Goal: Ask a question: Seek information or help from site administrators or community

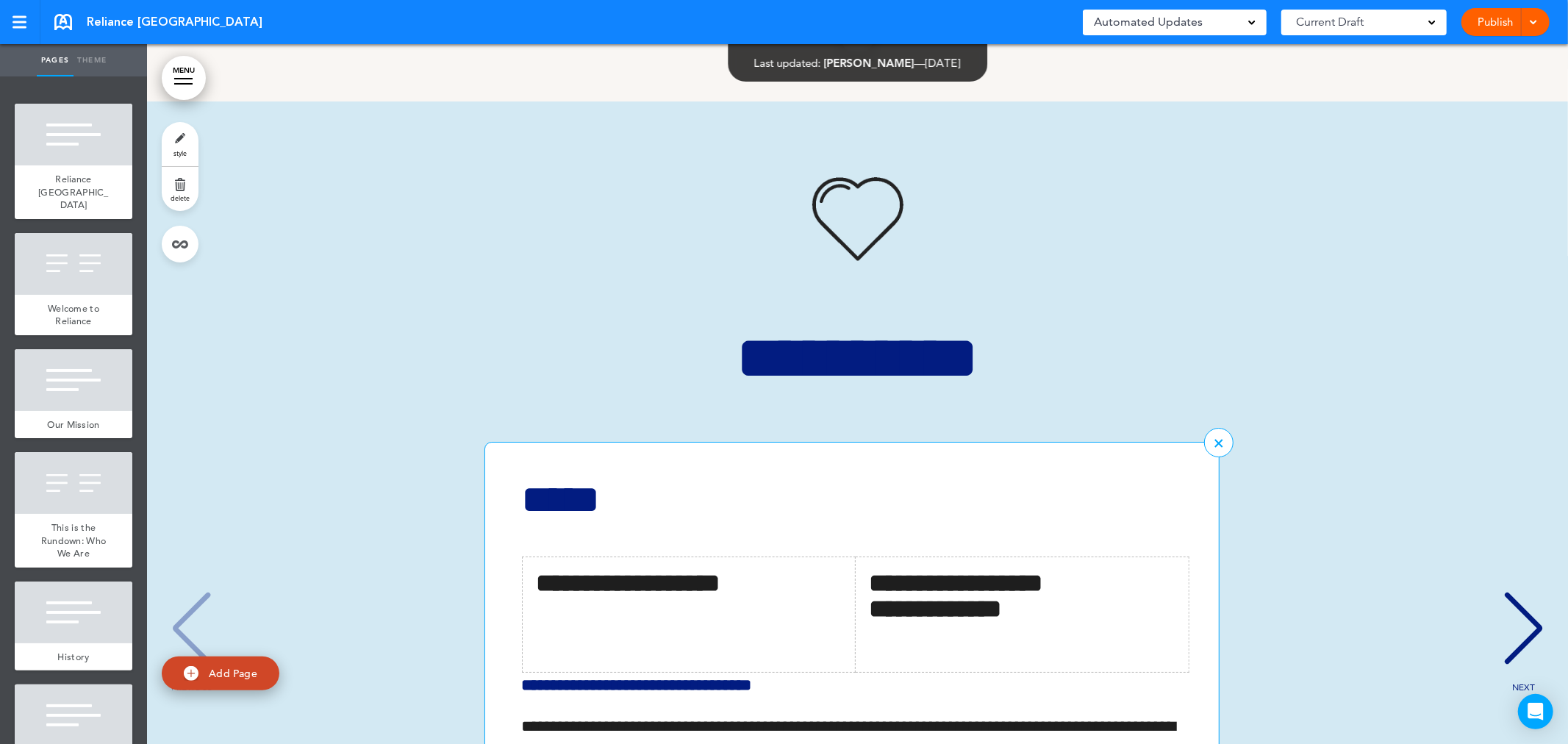
scroll to position [4658, 0]
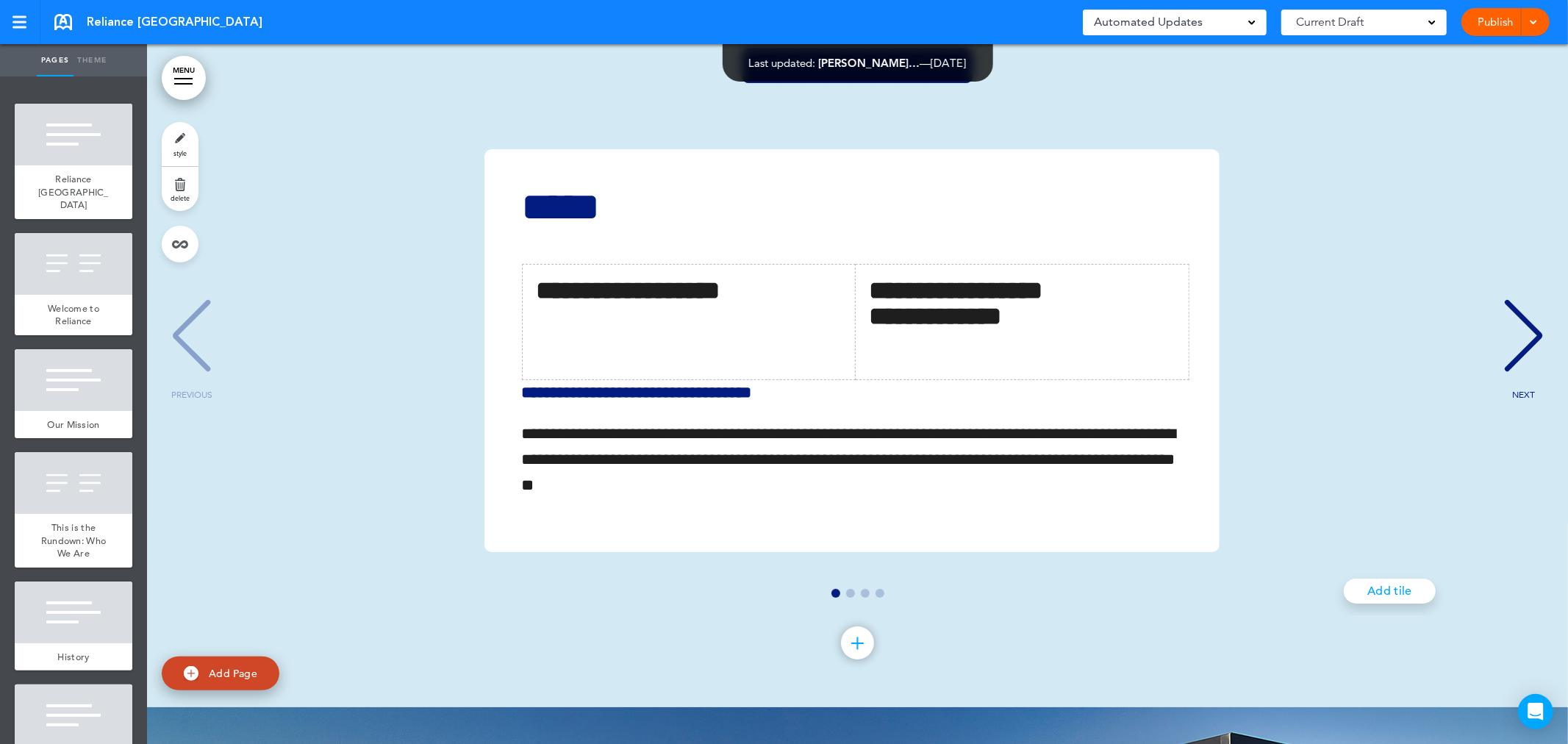
click at [1530, 335] on div "NEXT" at bounding box center [1523, 350] width 45 height 74
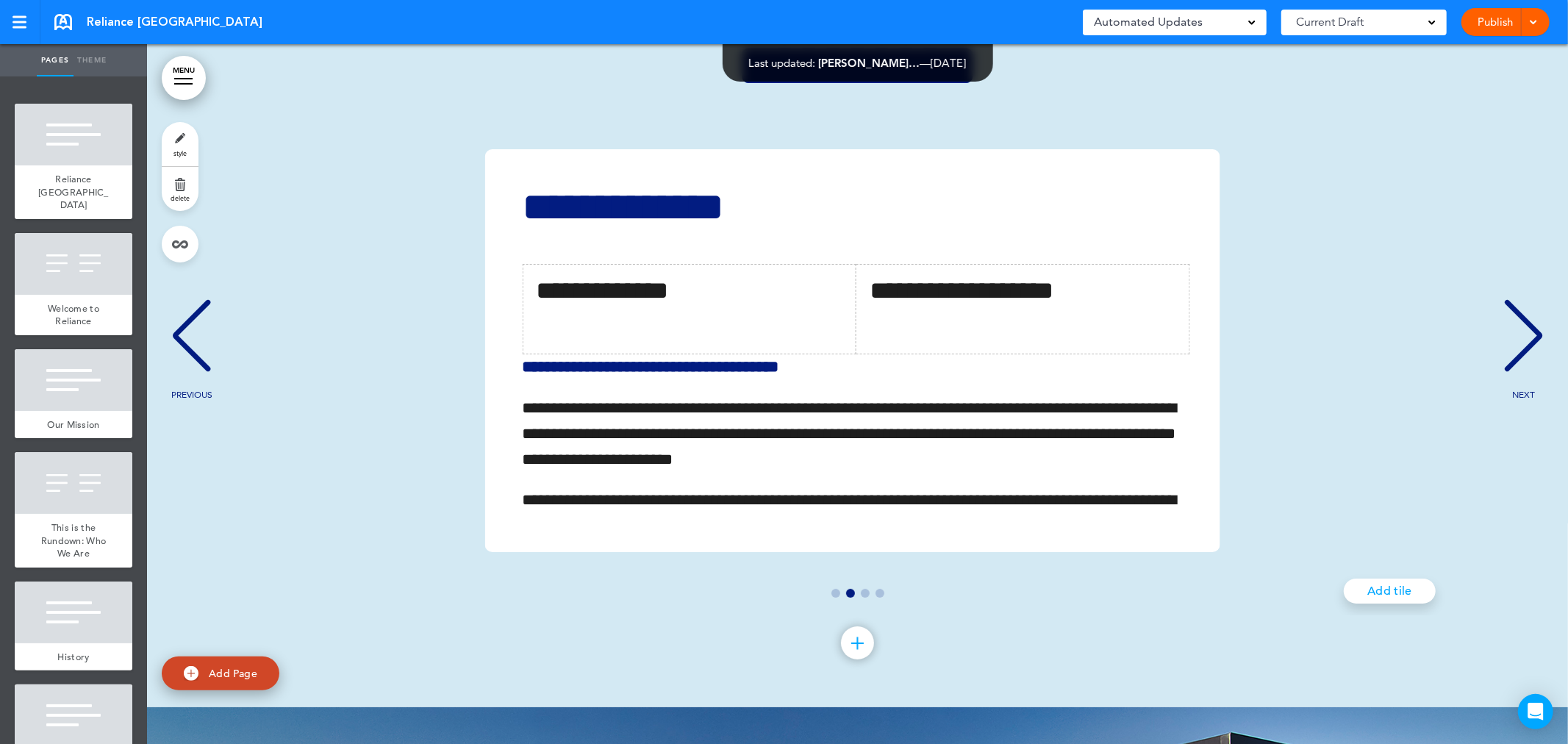
click at [1527, 335] on div "NEXT" at bounding box center [1523, 350] width 45 height 74
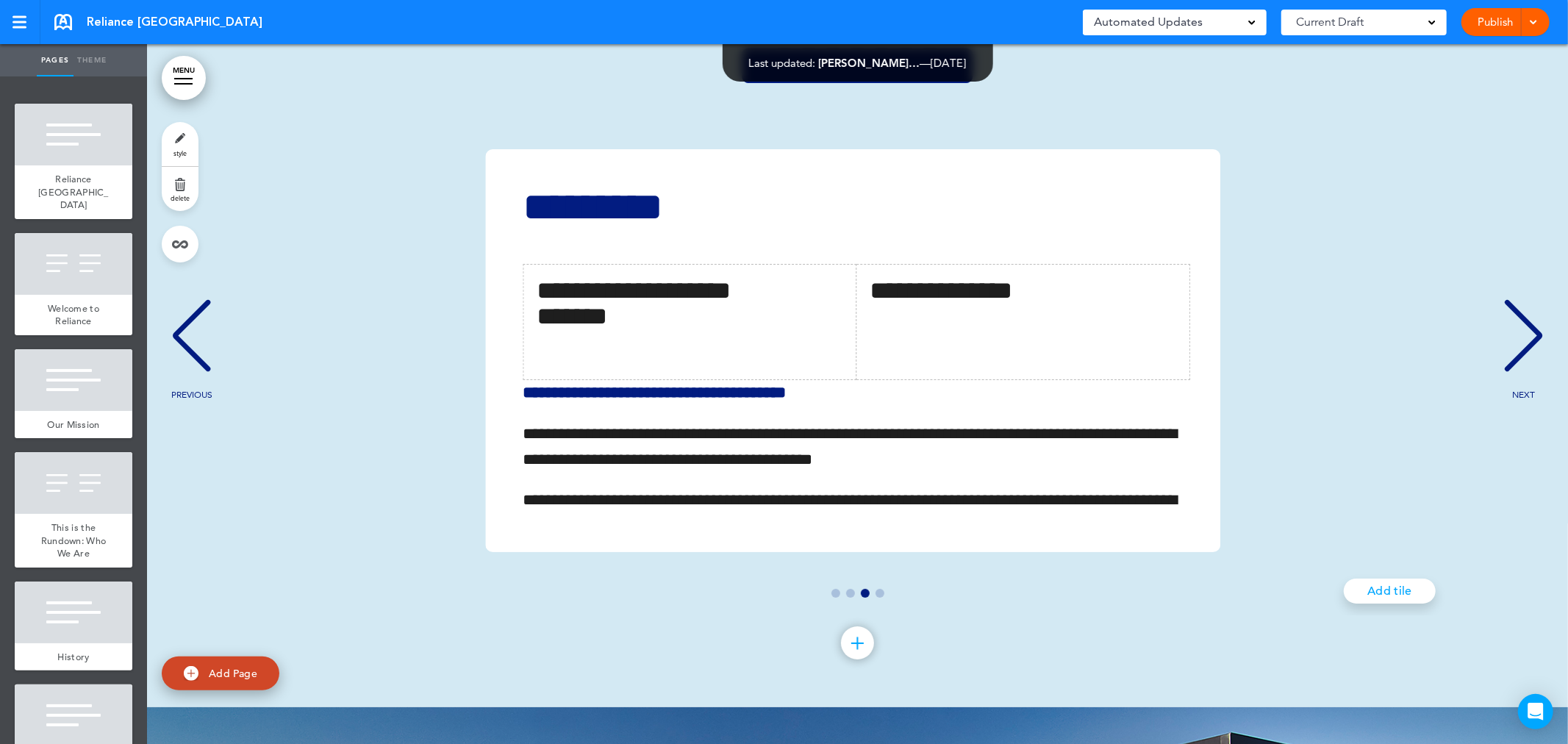
click at [1527, 335] on div "NEXT" at bounding box center [1523, 350] width 45 height 74
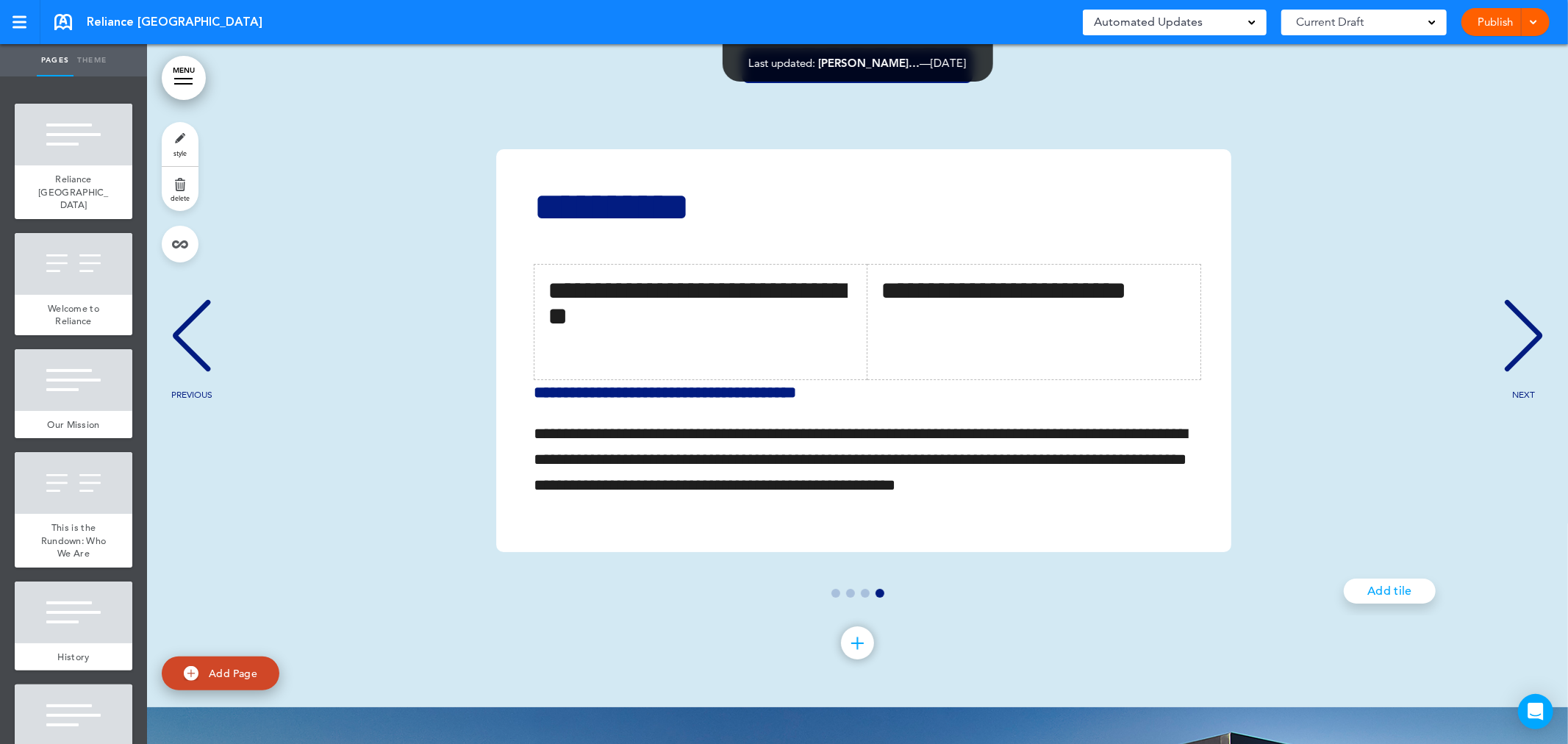
click at [1527, 335] on div "NEXT" at bounding box center [1523, 350] width 45 height 74
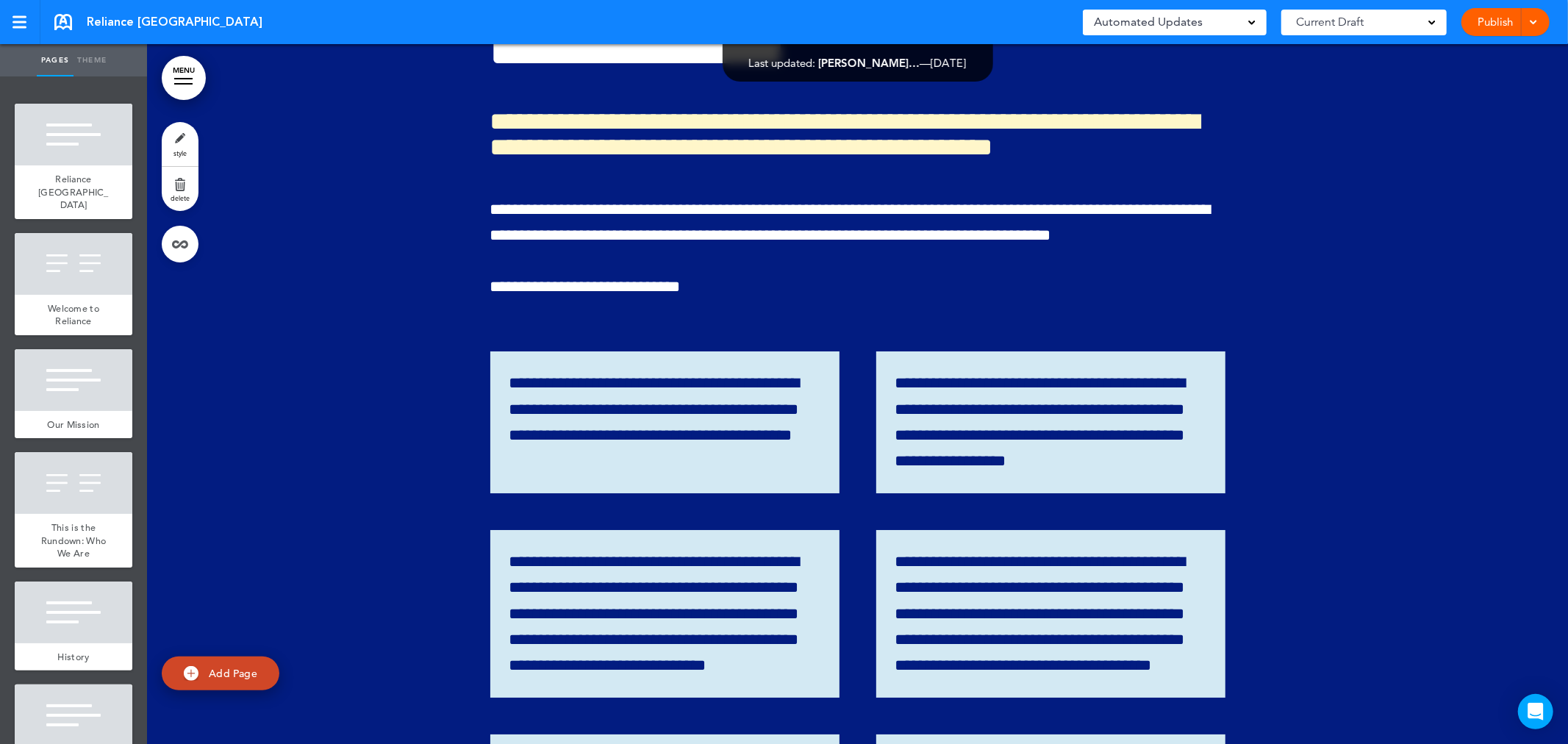
scroll to position [23210, 0]
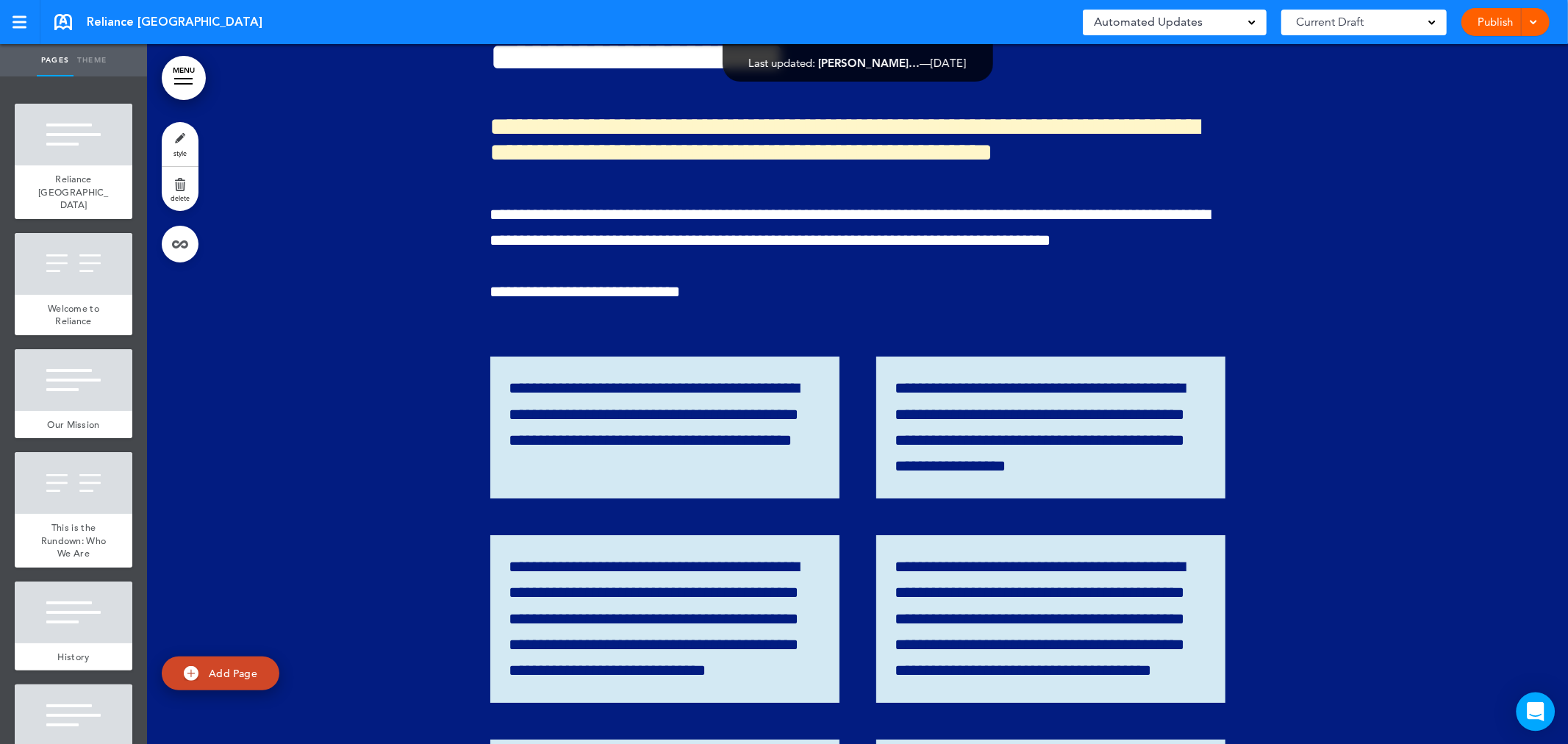
click at [1535, 712] on icon "Open Intercom Messenger" at bounding box center [1535, 712] width 17 height 19
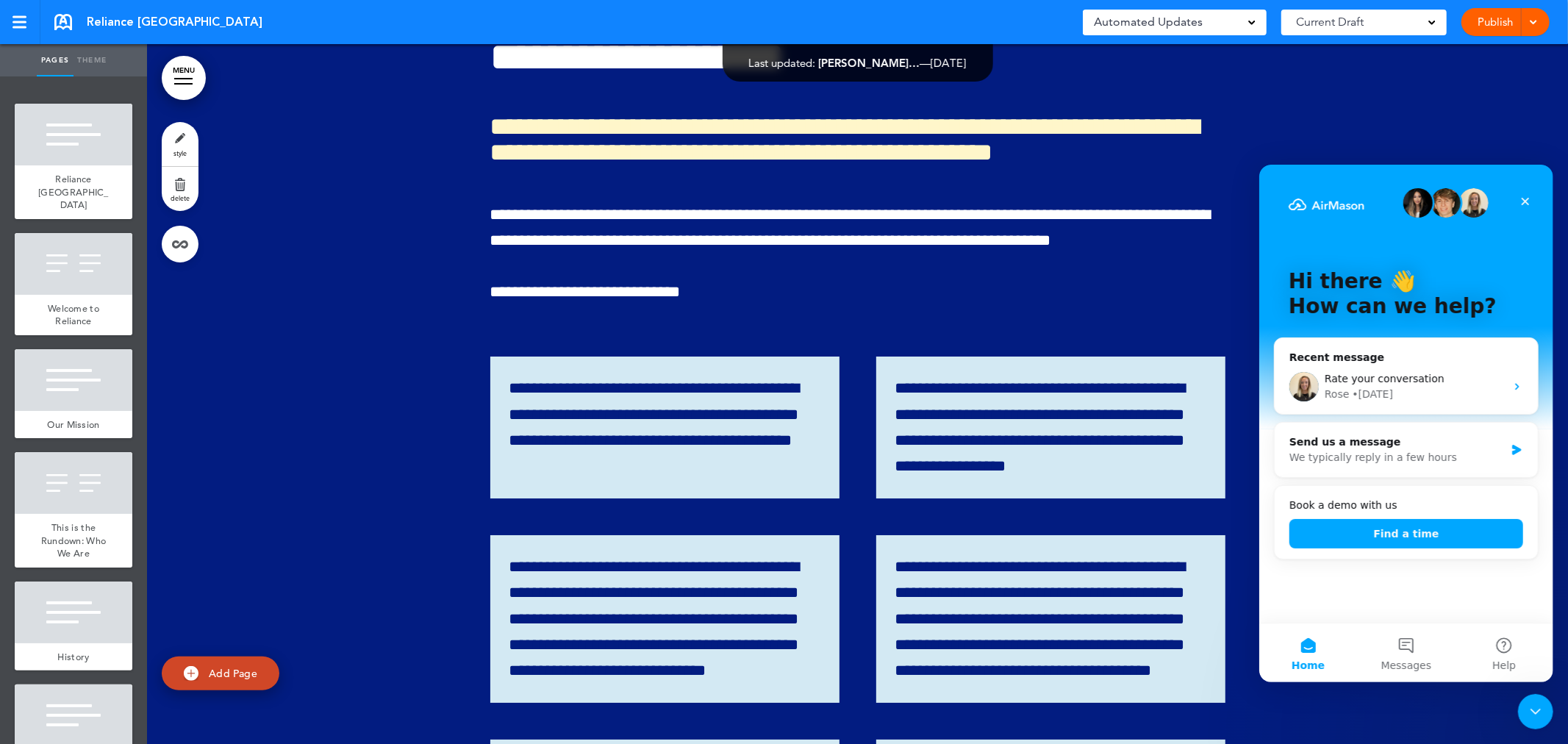
scroll to position [0, 0]
click at [1405, 660] on span "Messages" at bounding box center [1405, 665] width 51 height 10
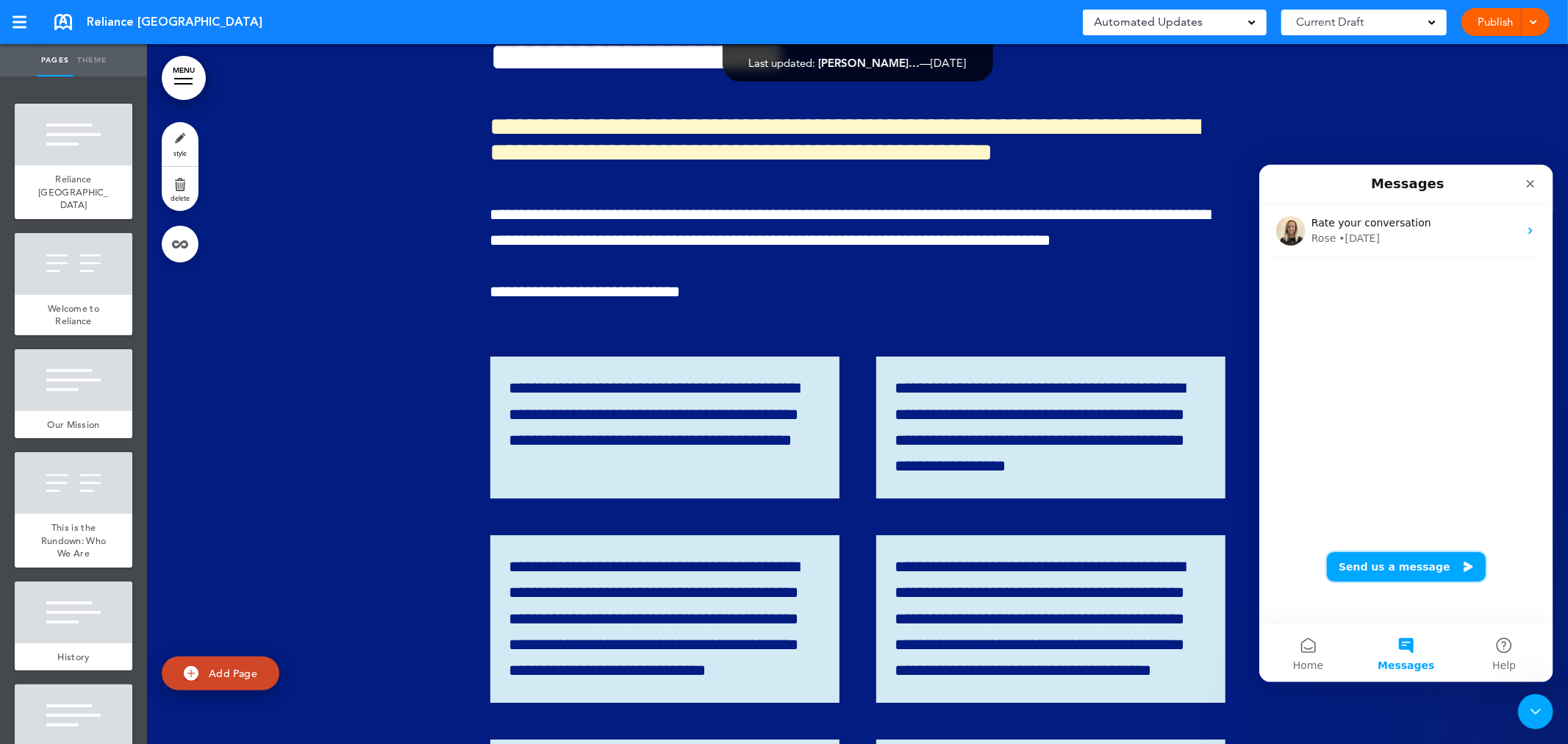
click at [1396, 576] on button "Send us a message" at bounding box center [1405, 567] width 159 height 29
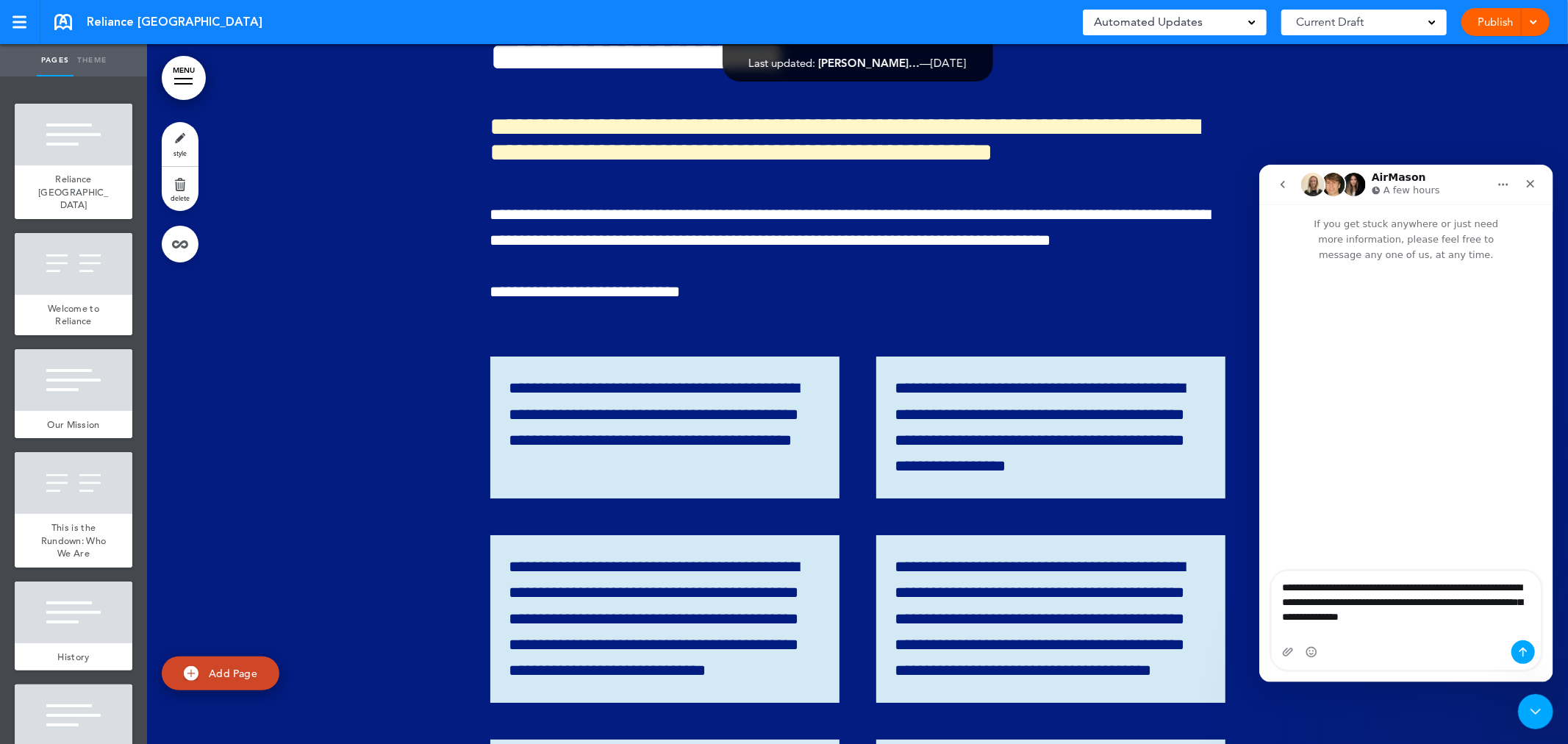
drag, startPoint x: 1470, startPoint y: 631, endPoint x: 1269, endPoint y: 581, distance: 207.1
click at [1269, 581] on div "**********" at bounding box center [1405, 443] width 294 height 478
type textarea "**********"
click at [1521, 651] on icon "Send a message…" at bounding box center [1522, 652] width 12 height 12
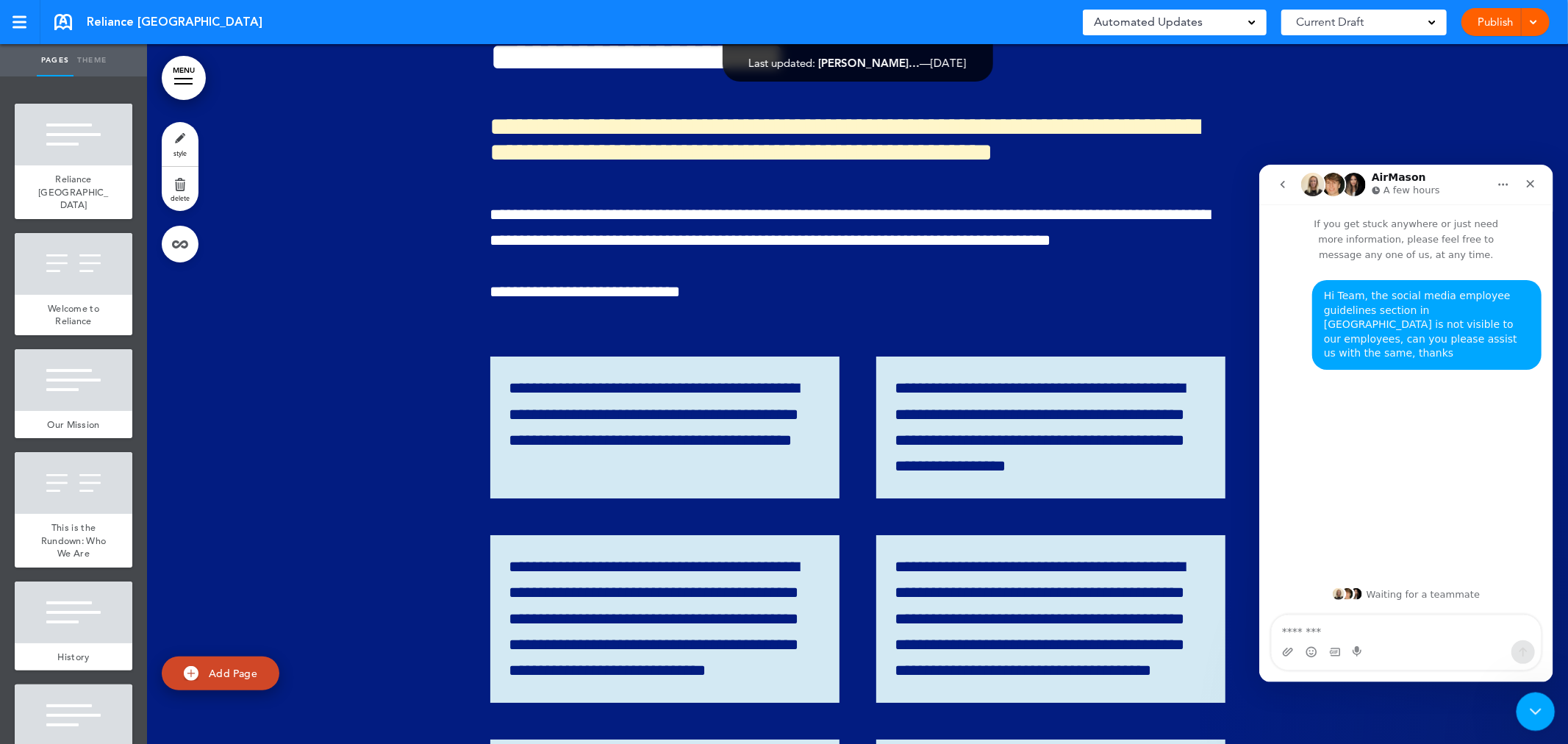
click at [1536, 705] on icon "Close Intercom Messenger" at bounding box center [1533, 710] width 18 height 18
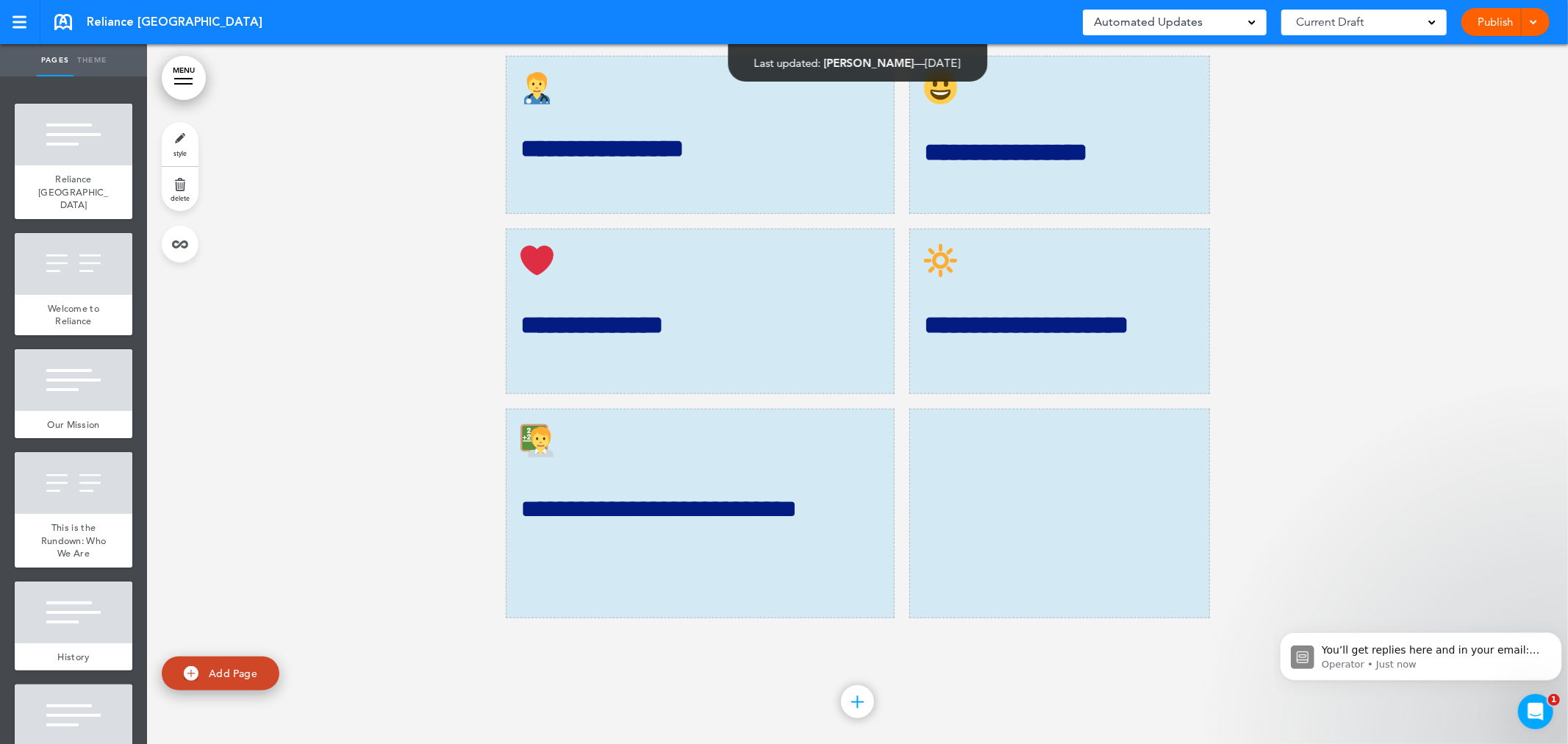
scroll to position [43309, 0]
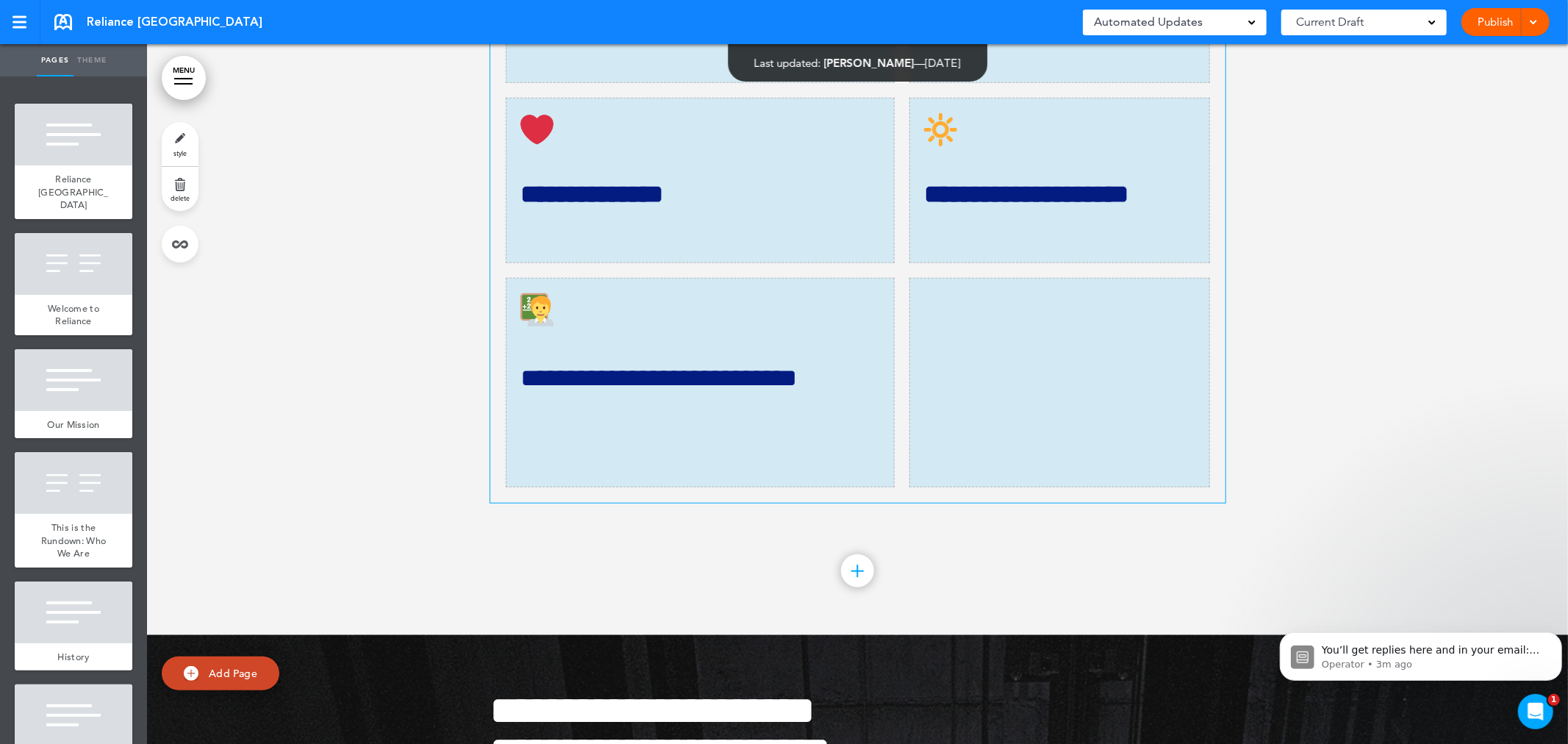
click at [937, 488] on td at bounding box center [1059, 383] width 301 height 210
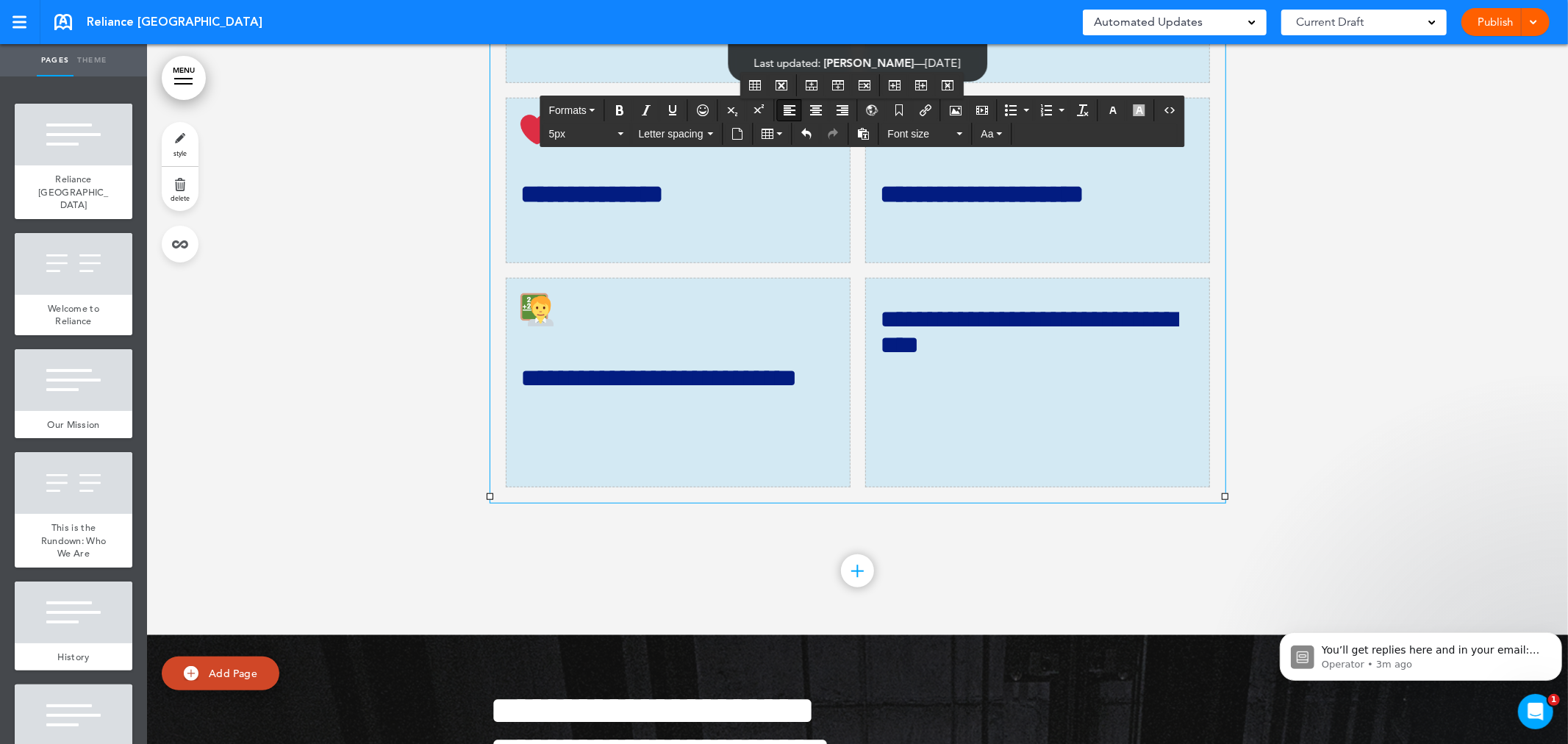
click at [880, 358] on h4 "**********" at bounding box center [1037, 333] width 315 height 52
click at [702, 106] on icon "button" at bounding box center [703, 110] width 12 height 12
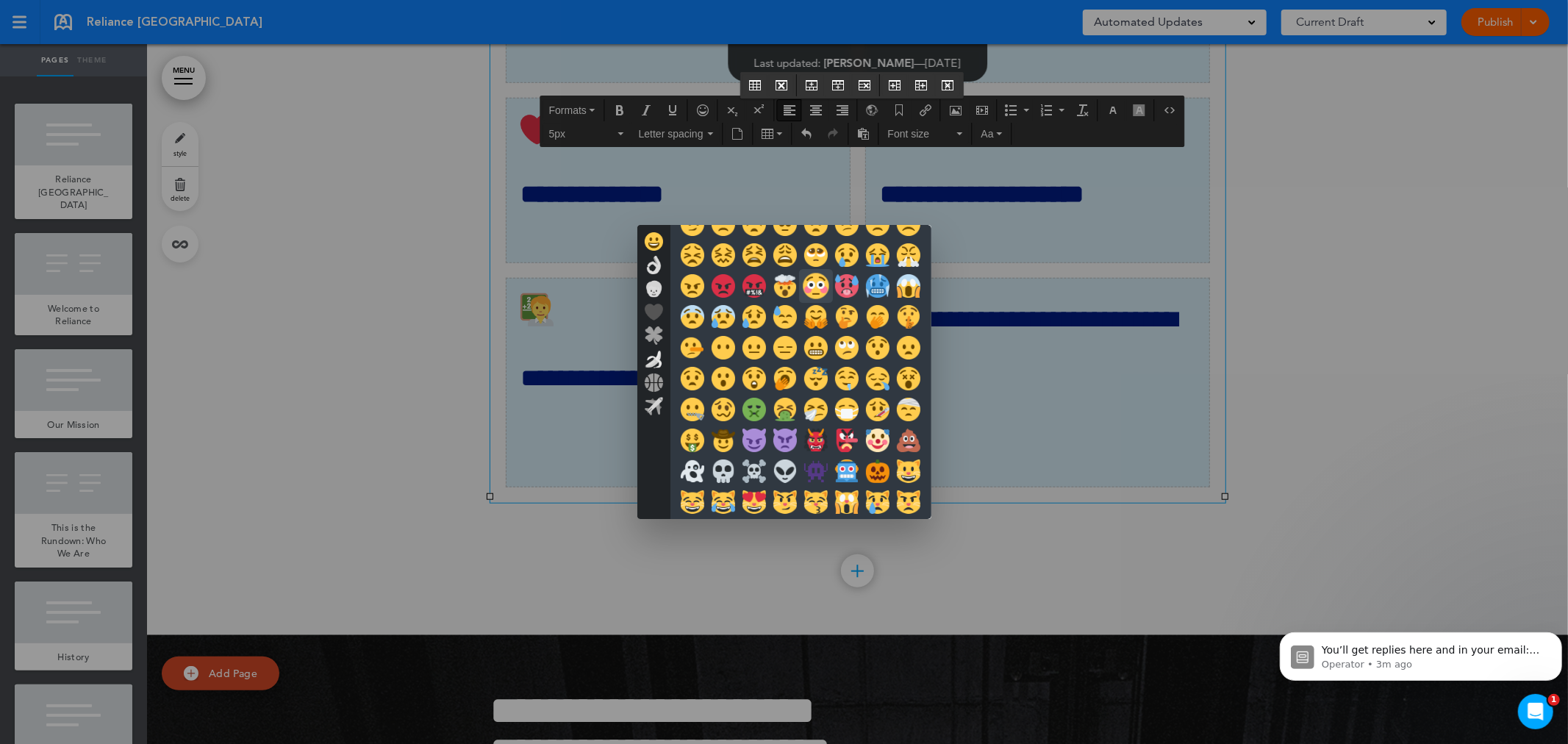
scroll to position [145, 0]
click at [655, 269] on img at bounding box center [654, 265] width 18 height 18
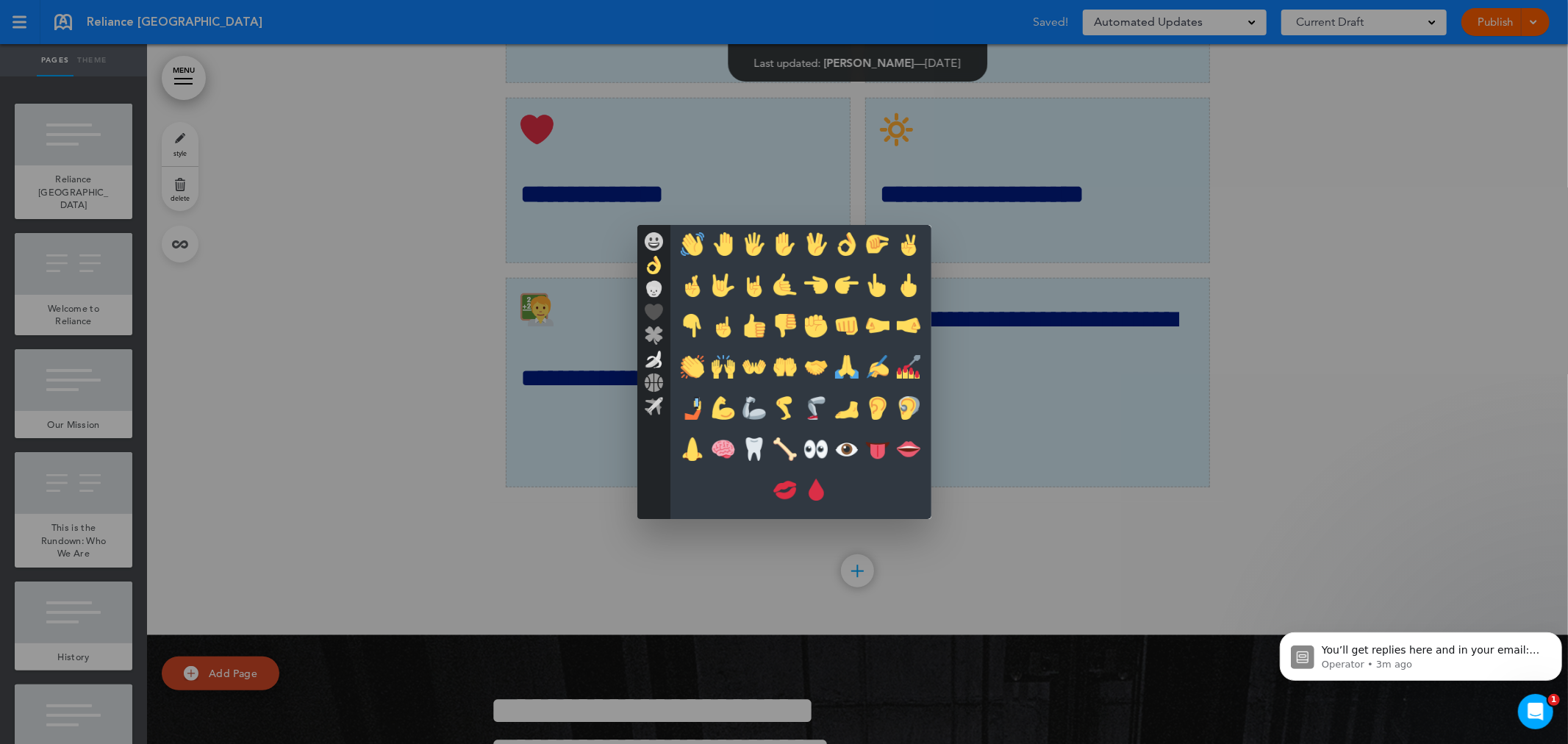
click at [653, 286] on img at bounding box center [654, 288] width 18 height 18
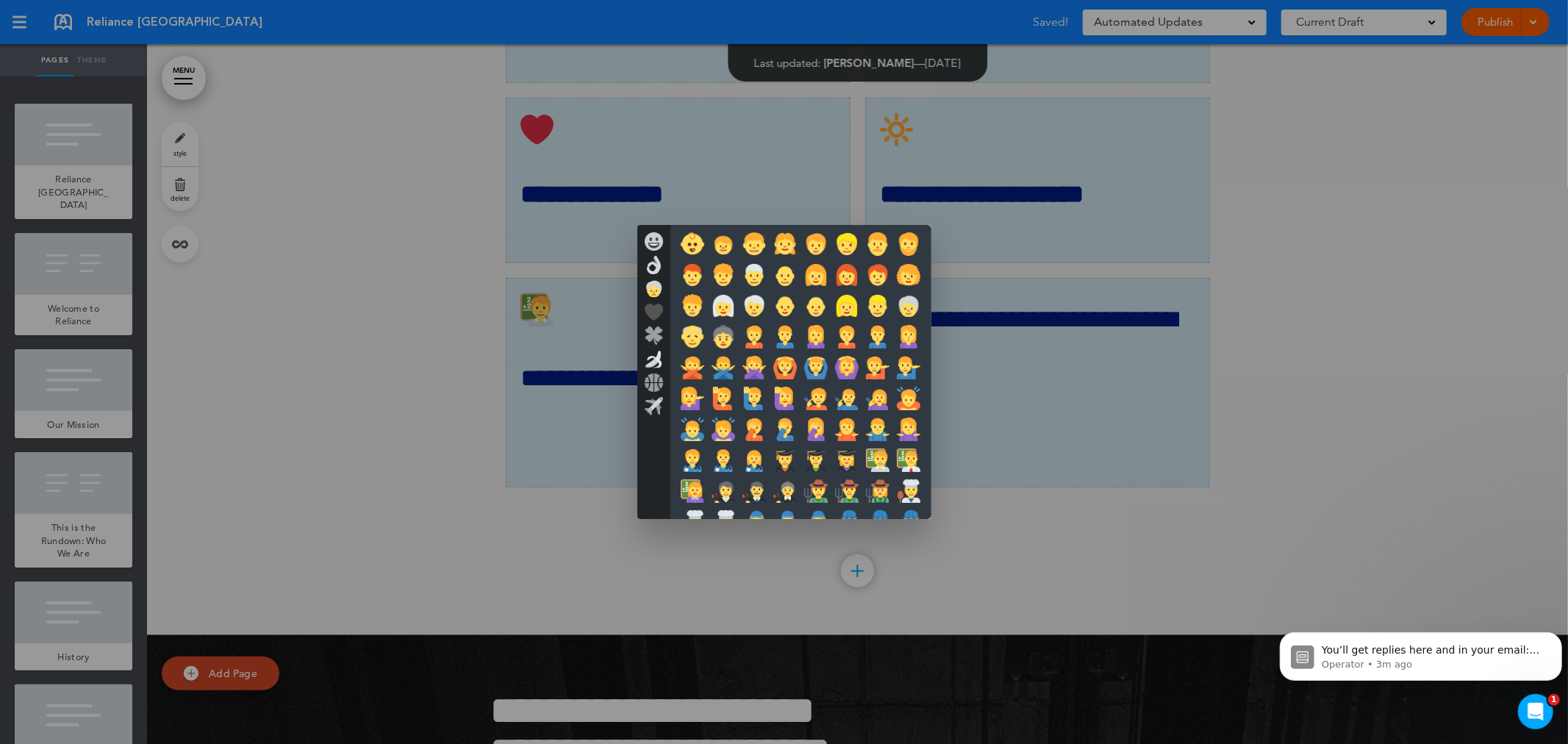
click at [653, 306] on img at bounding box center [654, 312] width 18 height 18
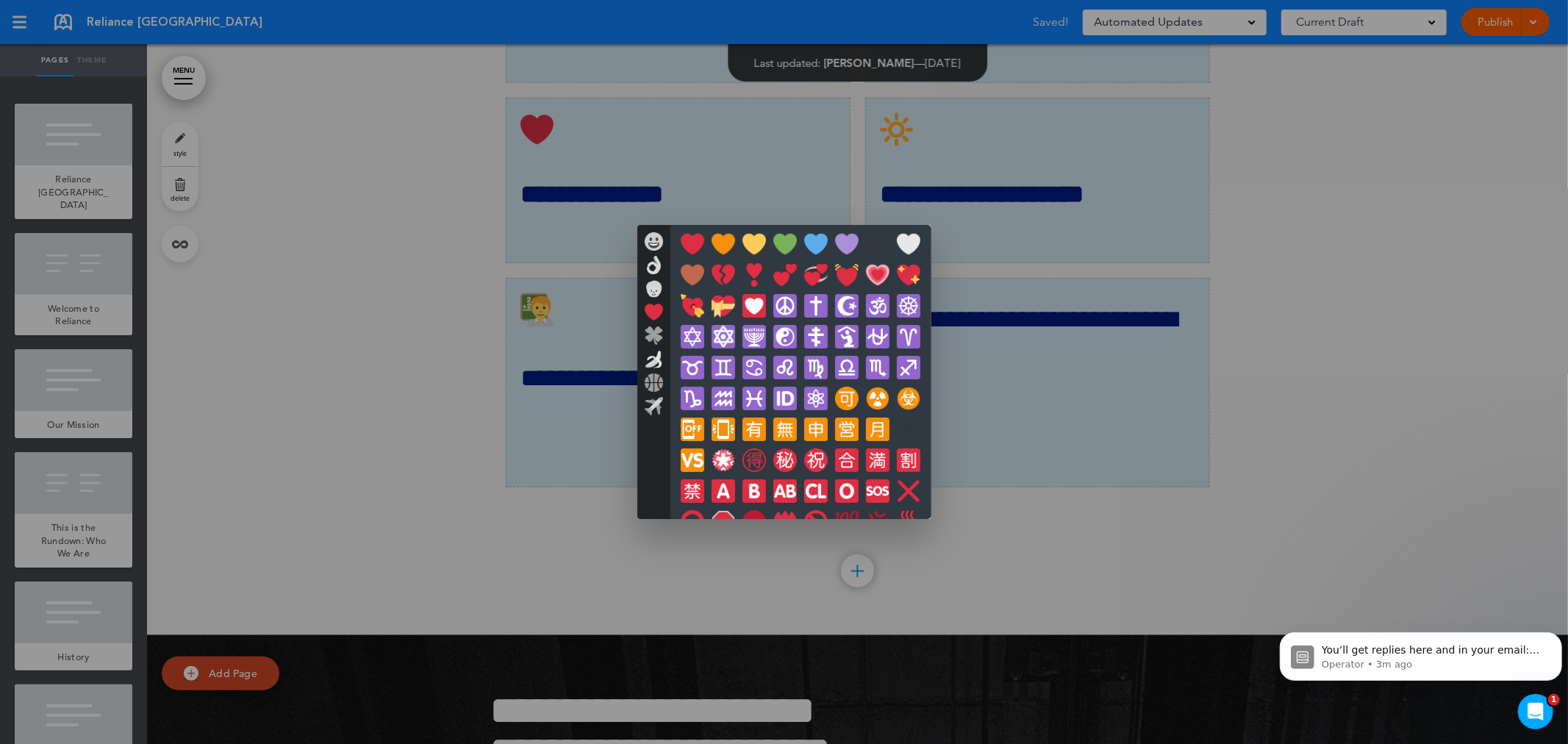
click at [658, 339] on img at bounding box center [654, 336] width 18 height 18
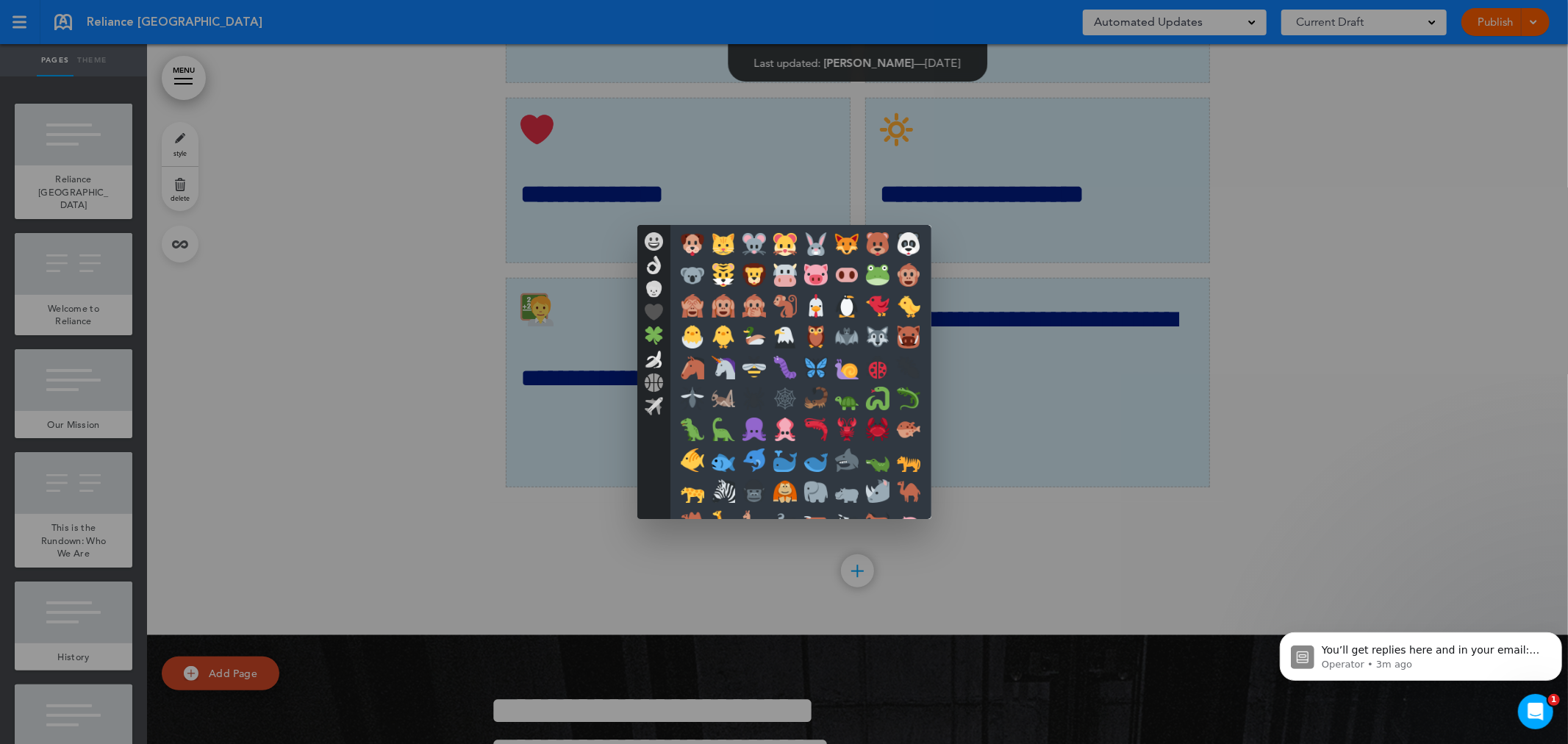
click at [657, 361] on img at bounding box center [654, 359] width 18 height 18
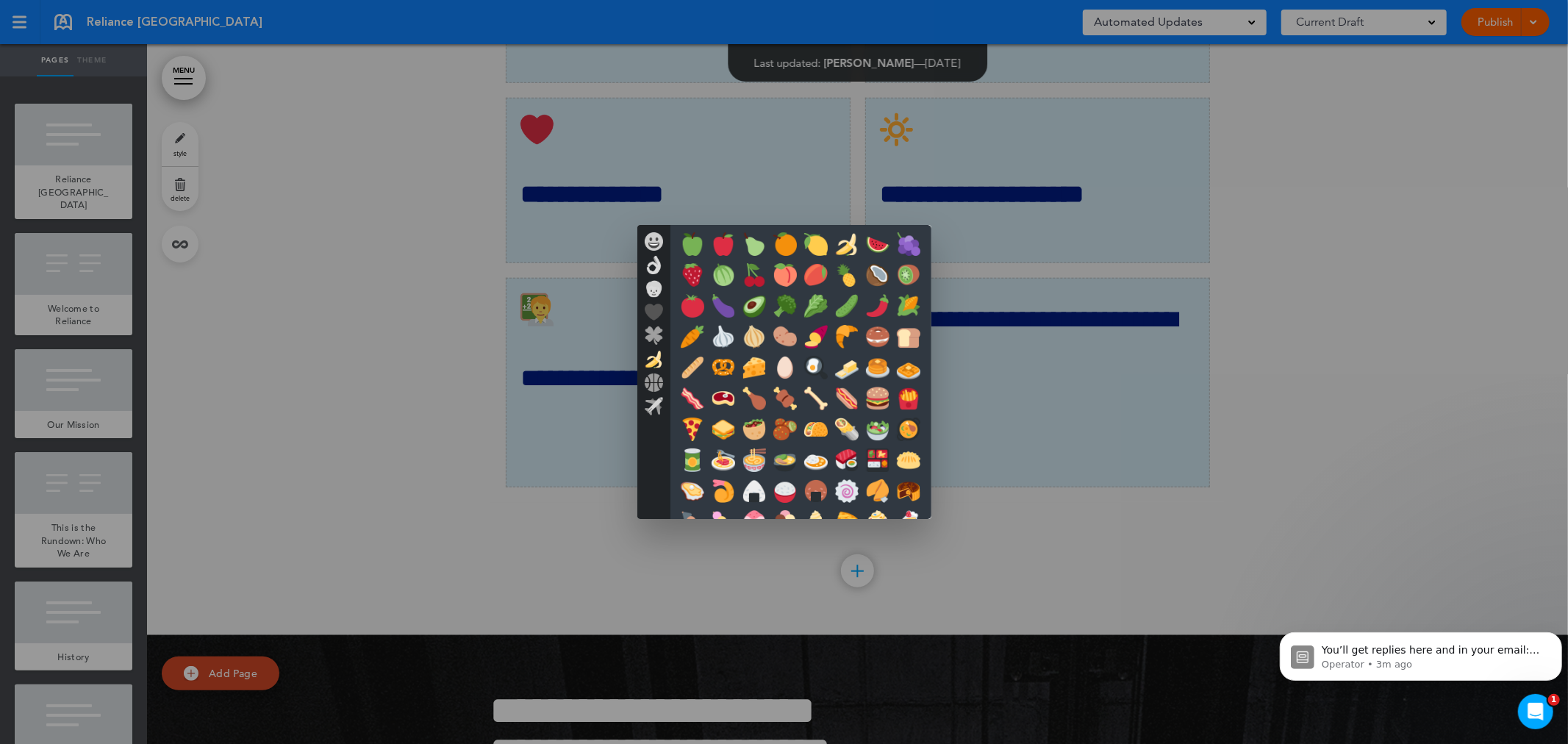
click at [652, 385] on img at bounding box center [654, 383] width 18 height 18
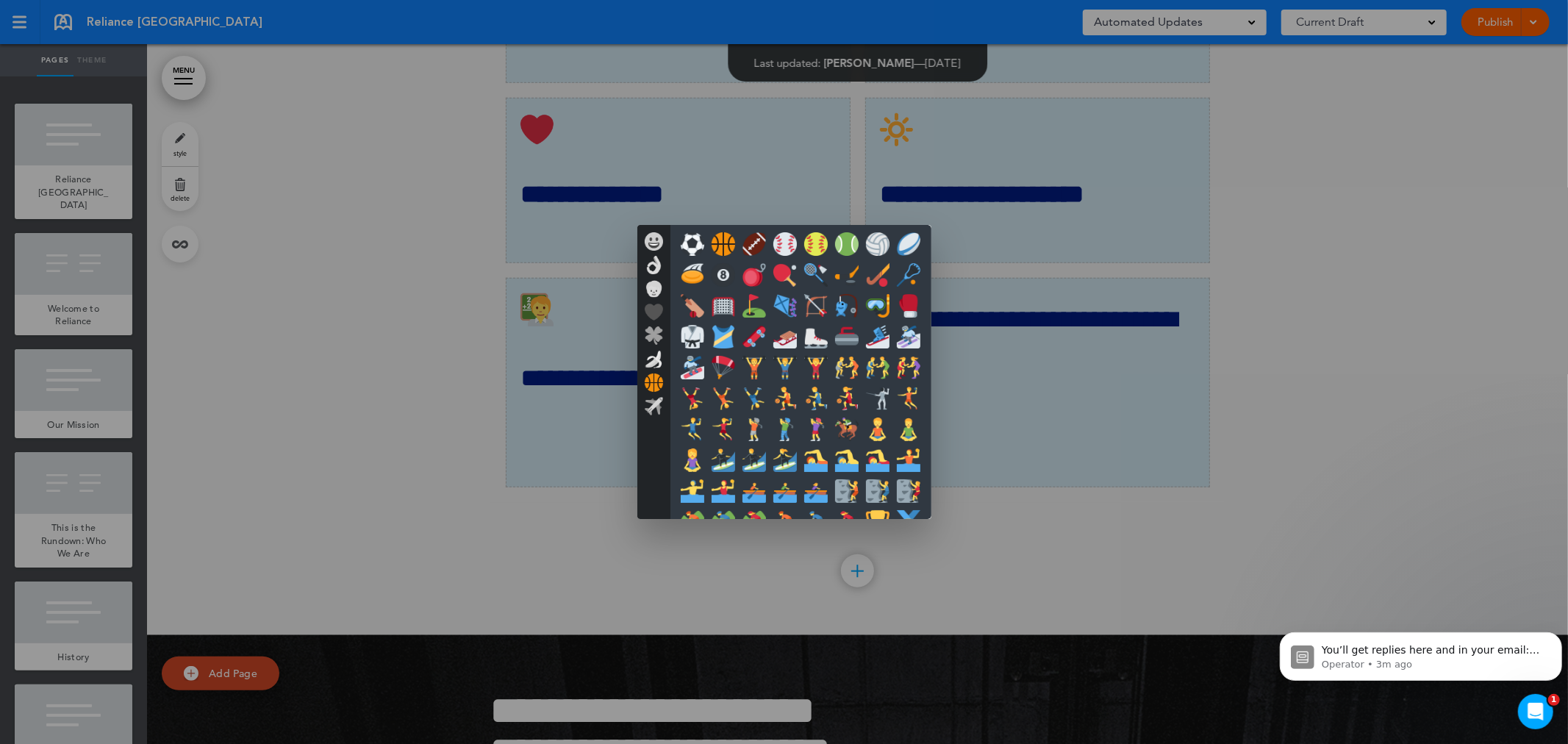
click at [649, 394] on div at bounding box center [654, 372] width 33 height 294
click at [651, 236] on img at bounding box center [654, 241] width 18 height 18
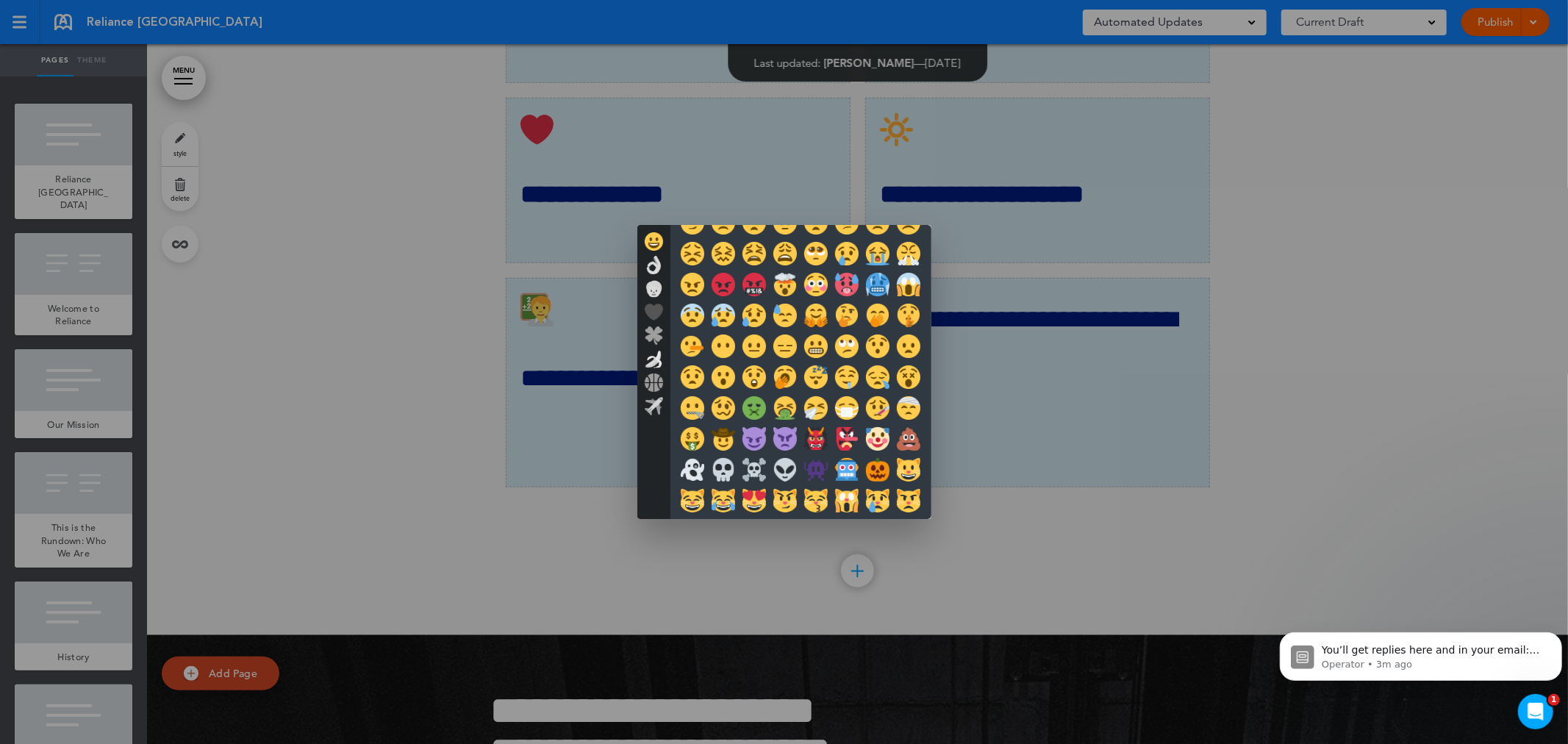
click at [650, 288] on img at bounding box center [654, 288] width 18 height 18
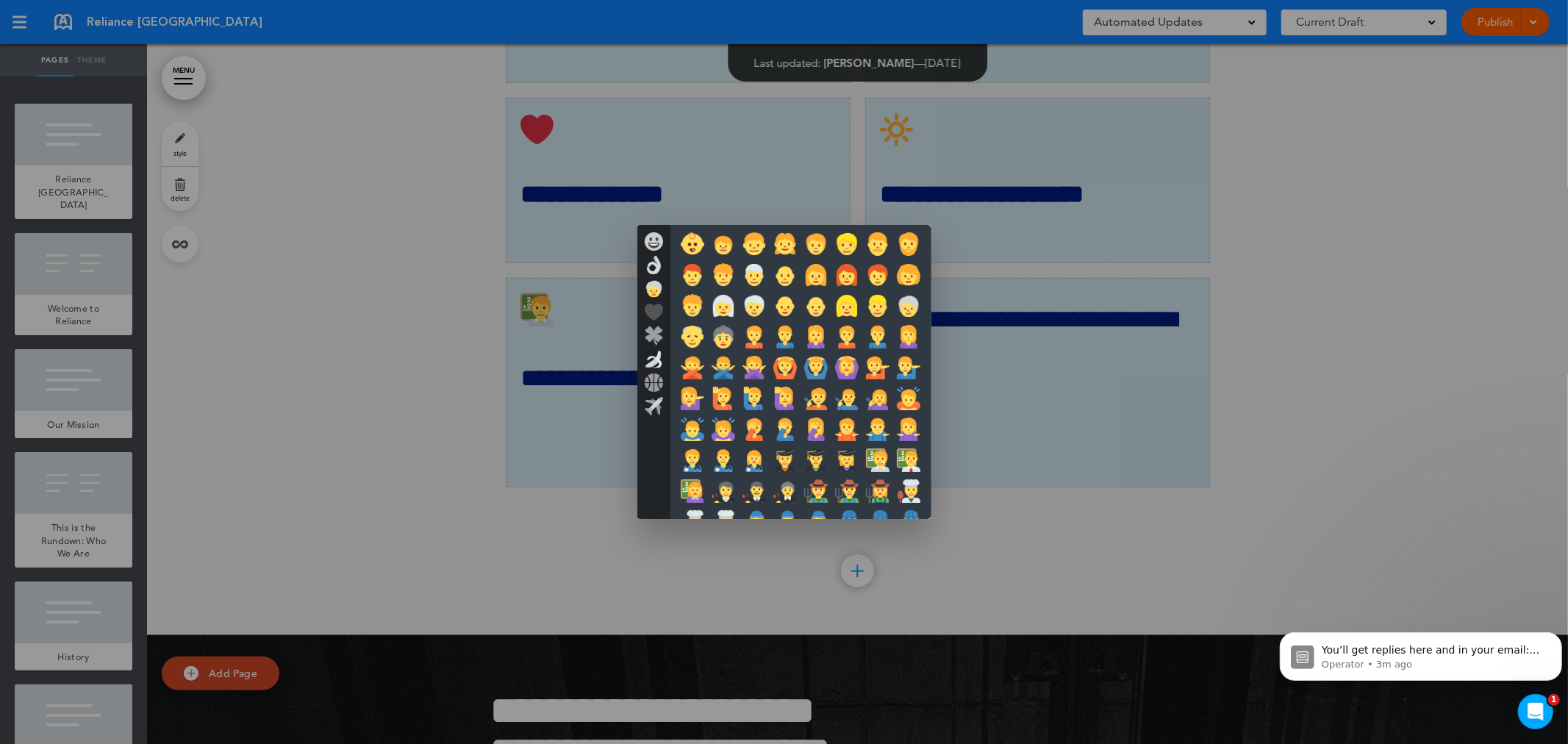
click at [1049, 230] on div at bounding box center [784, 372] width 1568 height 744
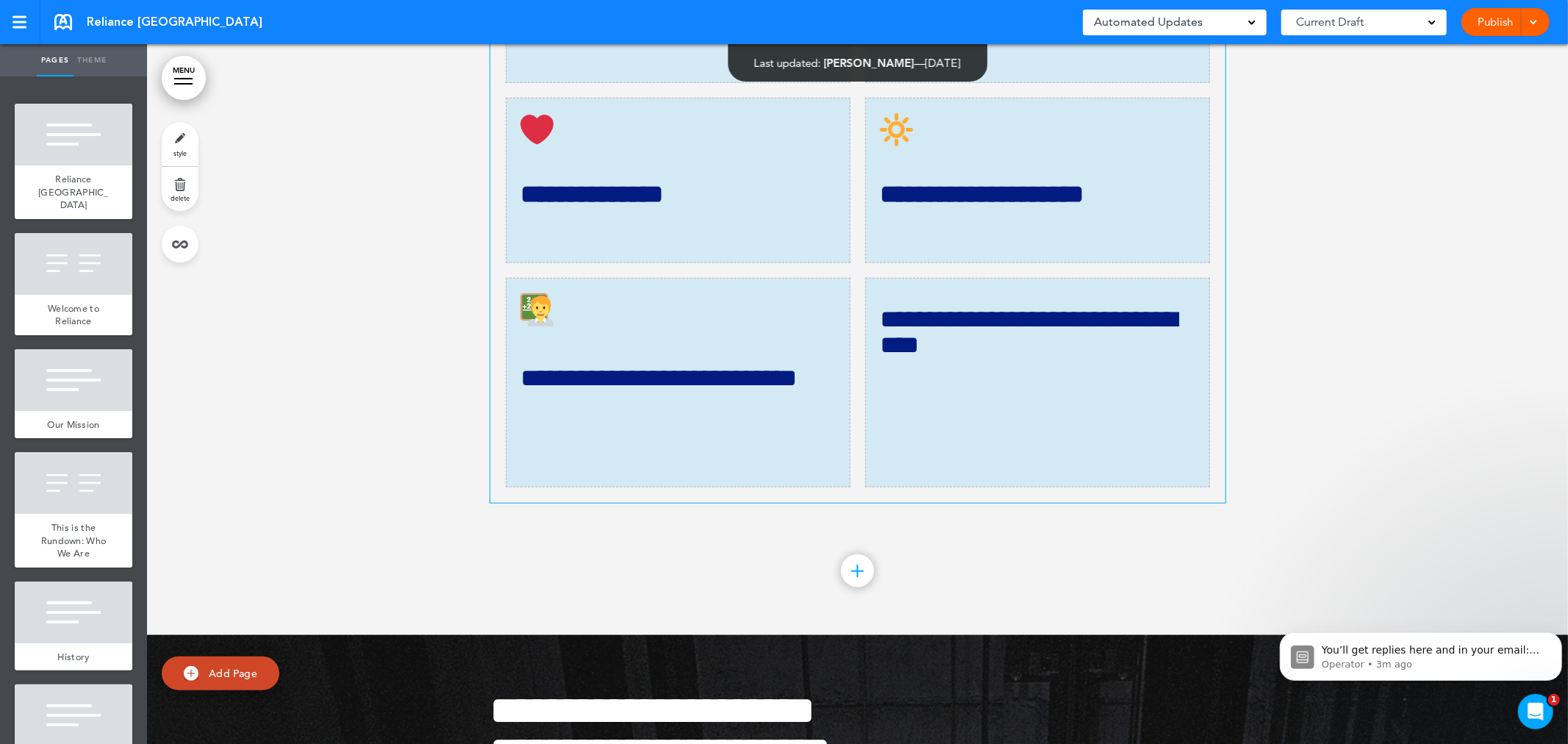
click at [1033, 358] on h4 "**********" at bounding box center [1037, 333] width 315 height 52
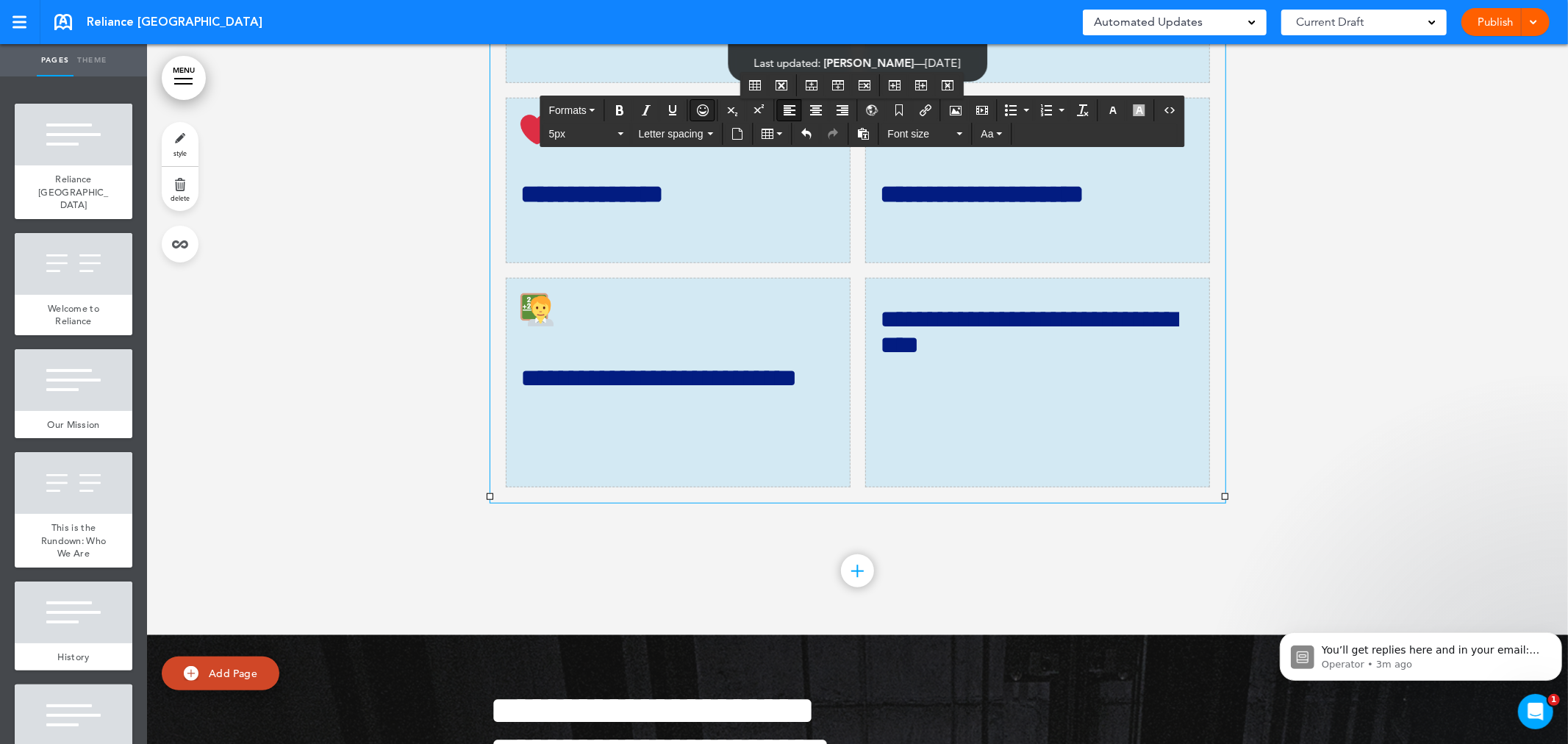
click at [705, 110] on icon "button" at bounding box center [703, 110] width 12 height 12
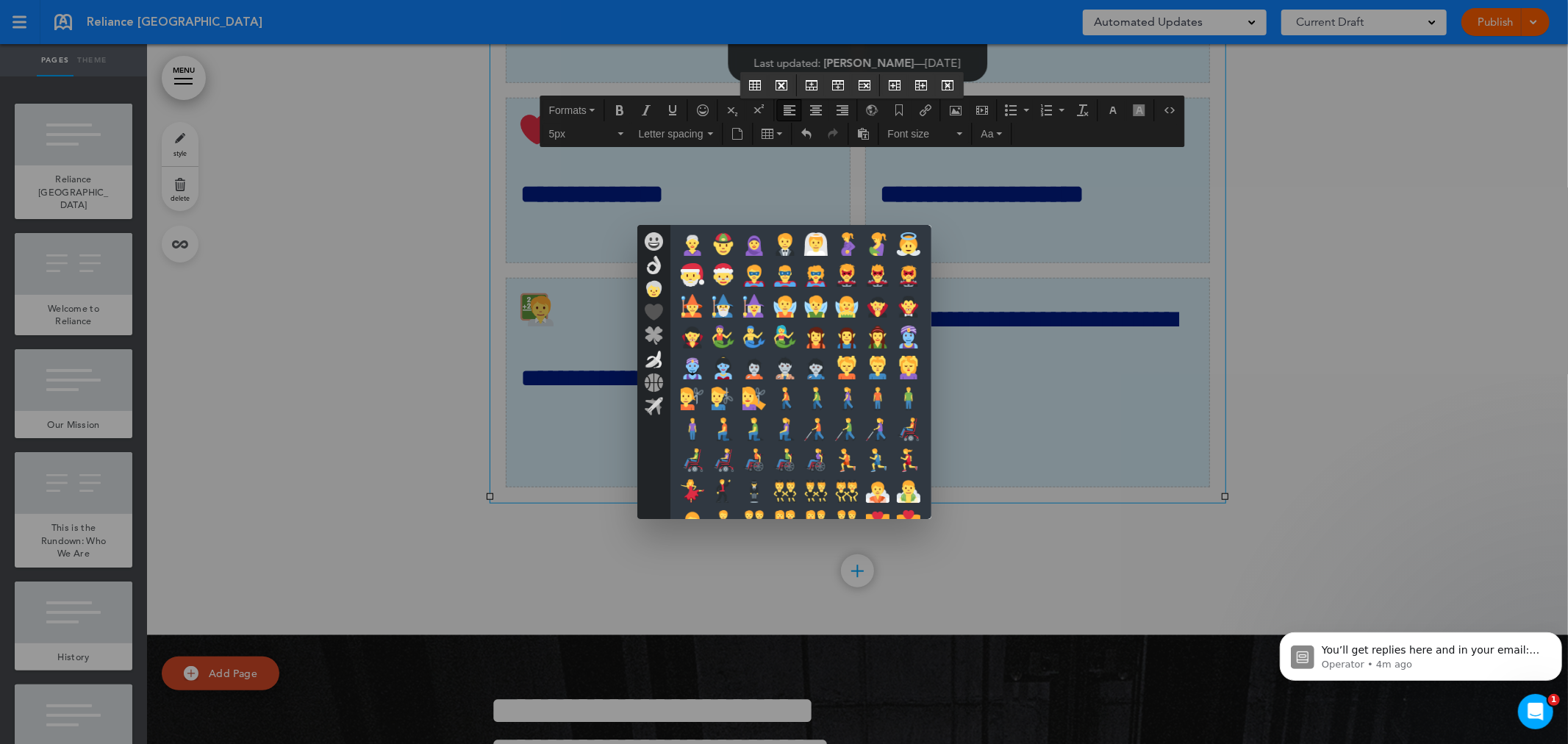
scroll to position [468, 0]
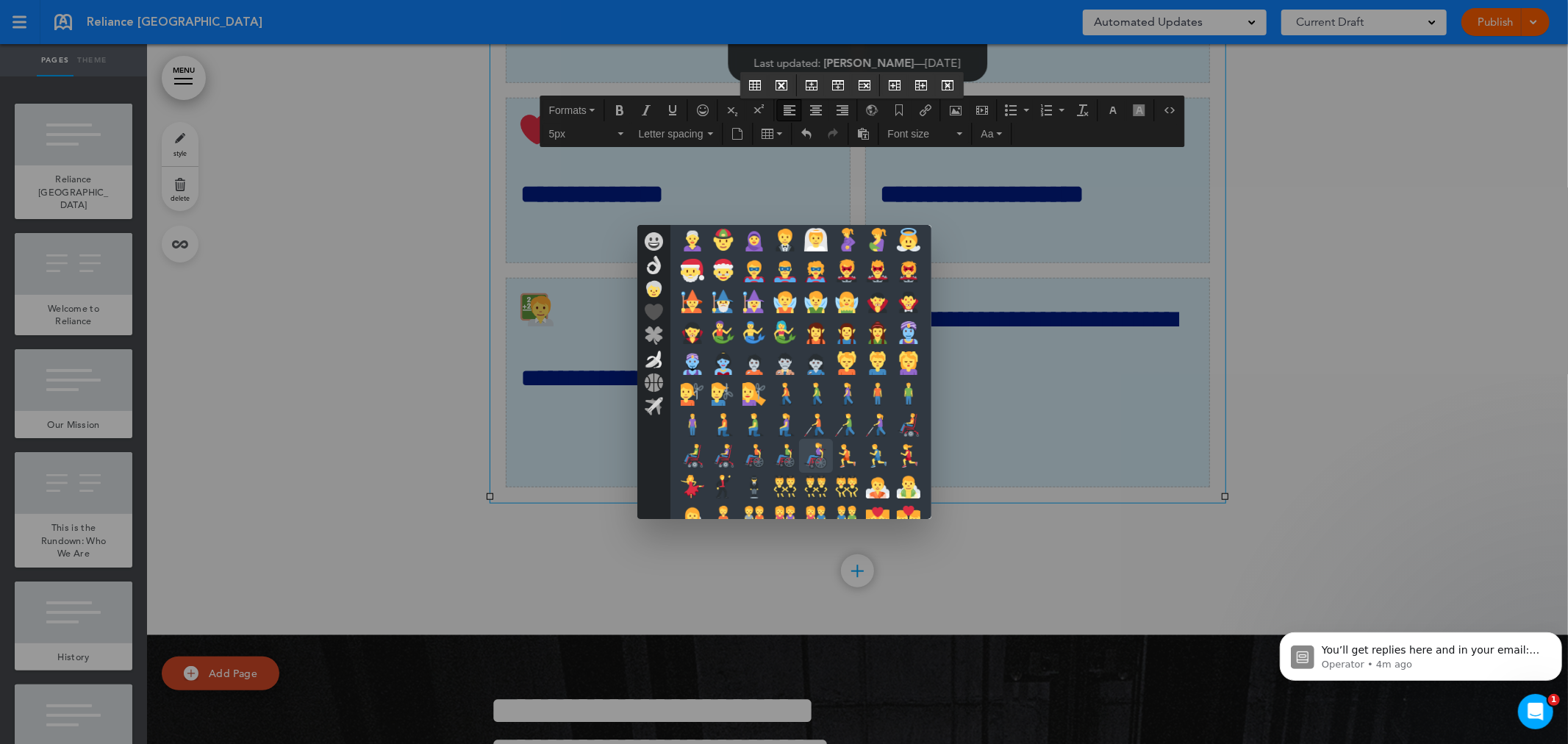
click at [814, 449] on img at bounding box center [815, 456] width 26 height 26
click at [1053, 500] on div at bounding box center [784, 372] width 1568 height 744
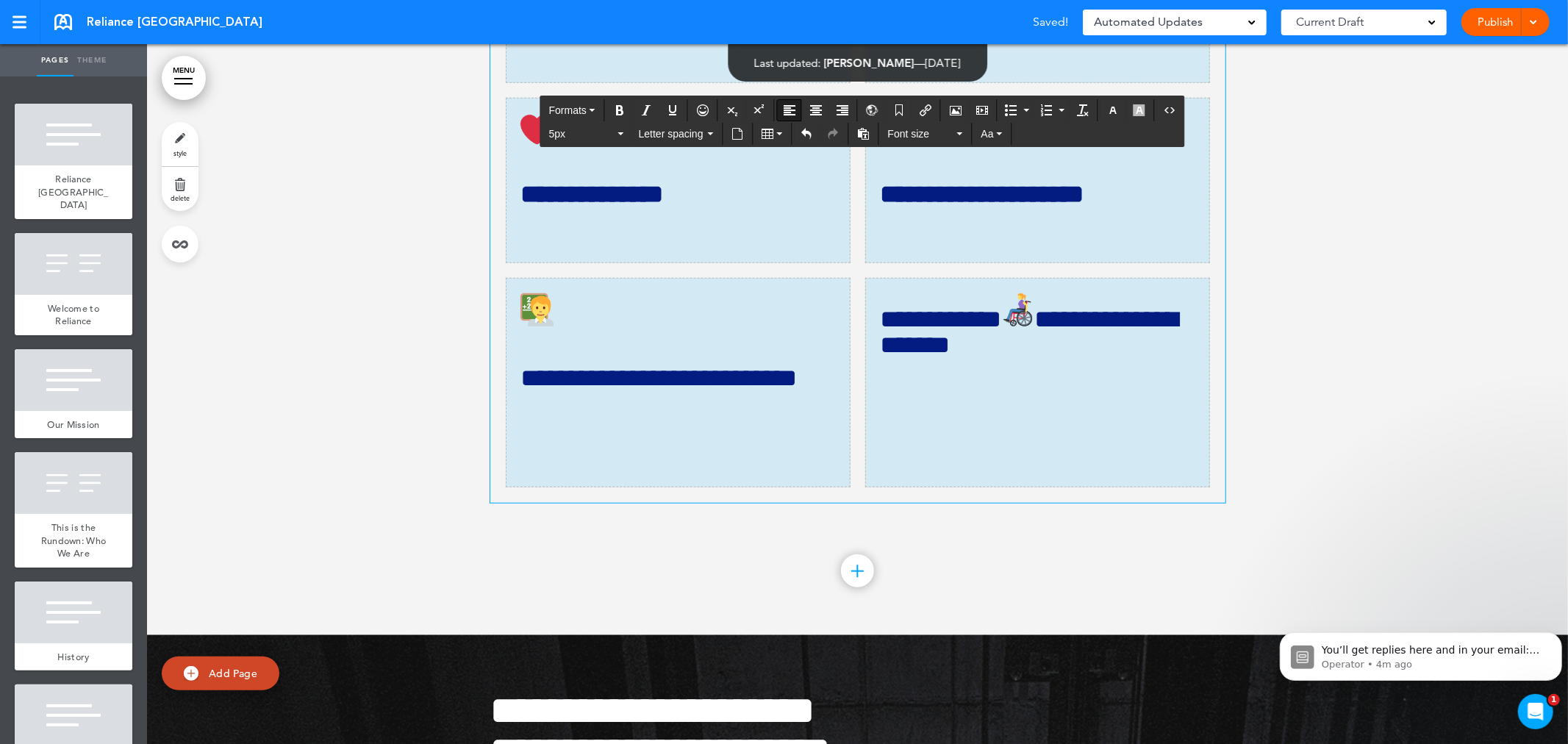
drag, startPoint x: 1063, startPoint y: 492, endPoint x: 1038, endPoint y: 494, distance: 25.1
click at [1035, 327] on img at bounding box center [1018, 310] width 33 height 33
click at [880, 358] on h4 "**********" at bounding box center [1037, 333] width 315 height 52
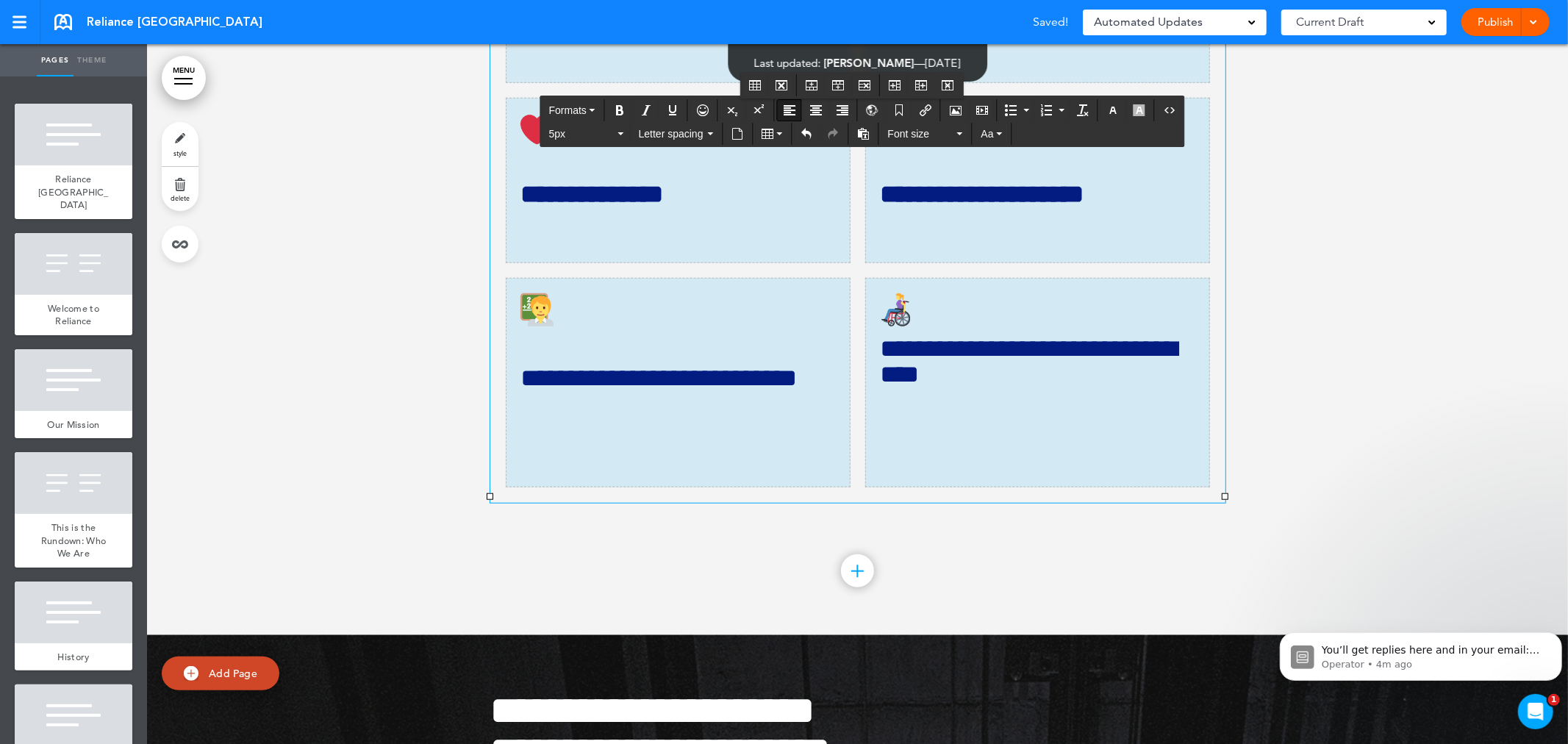
click at [947, 488] on td "**********" at bounding box center [1037, 383] width 345 height 210
click at [880, 388] on h4 "**********" at bounding box center [1037, 362] width 315 height 52
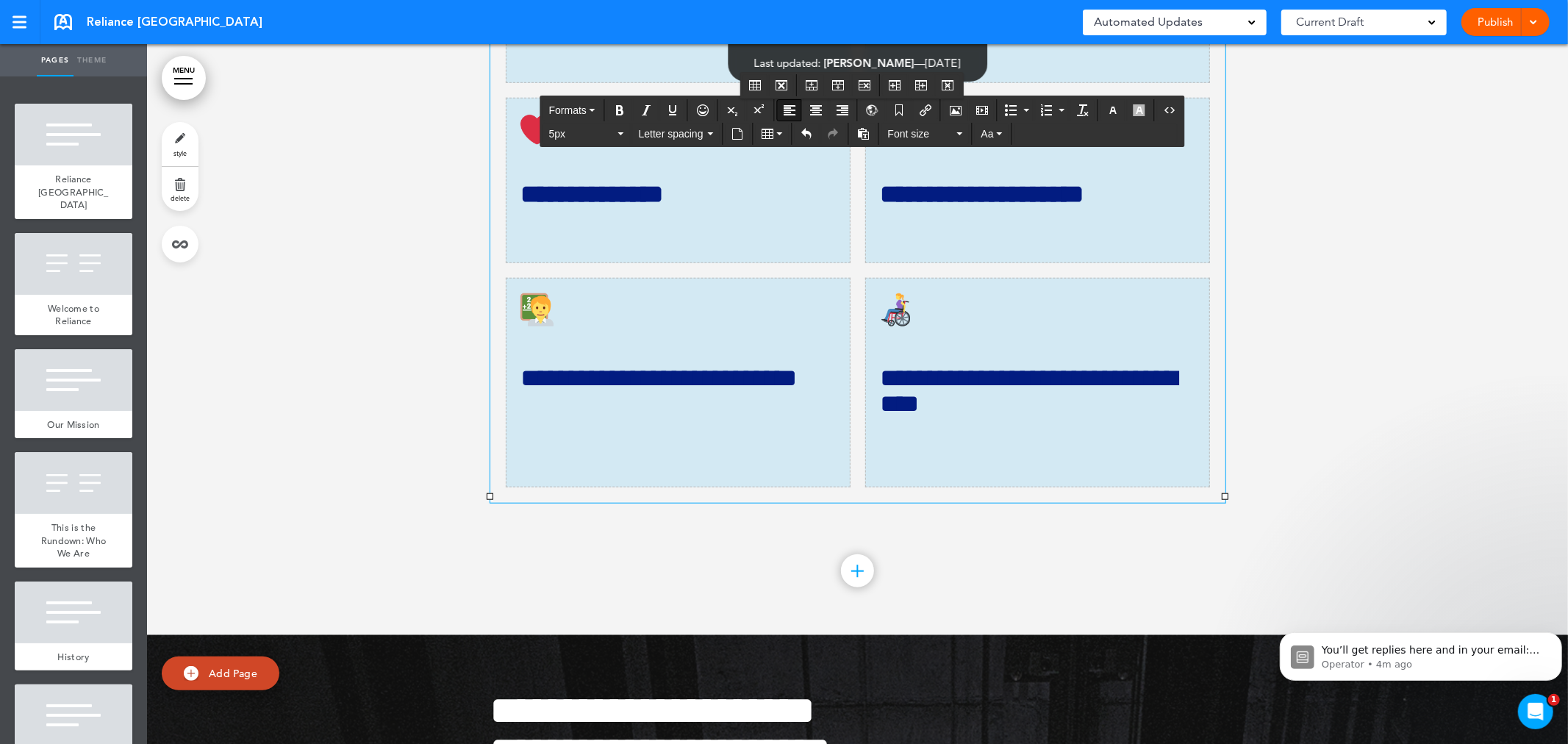
click at [892, 327] on img at bounding box center [896, 310] width 33 height 33
drag, startPoint x: 907, startPoint y: 511, endPoint x: 914, endPoint y: 513, distance: 7.3
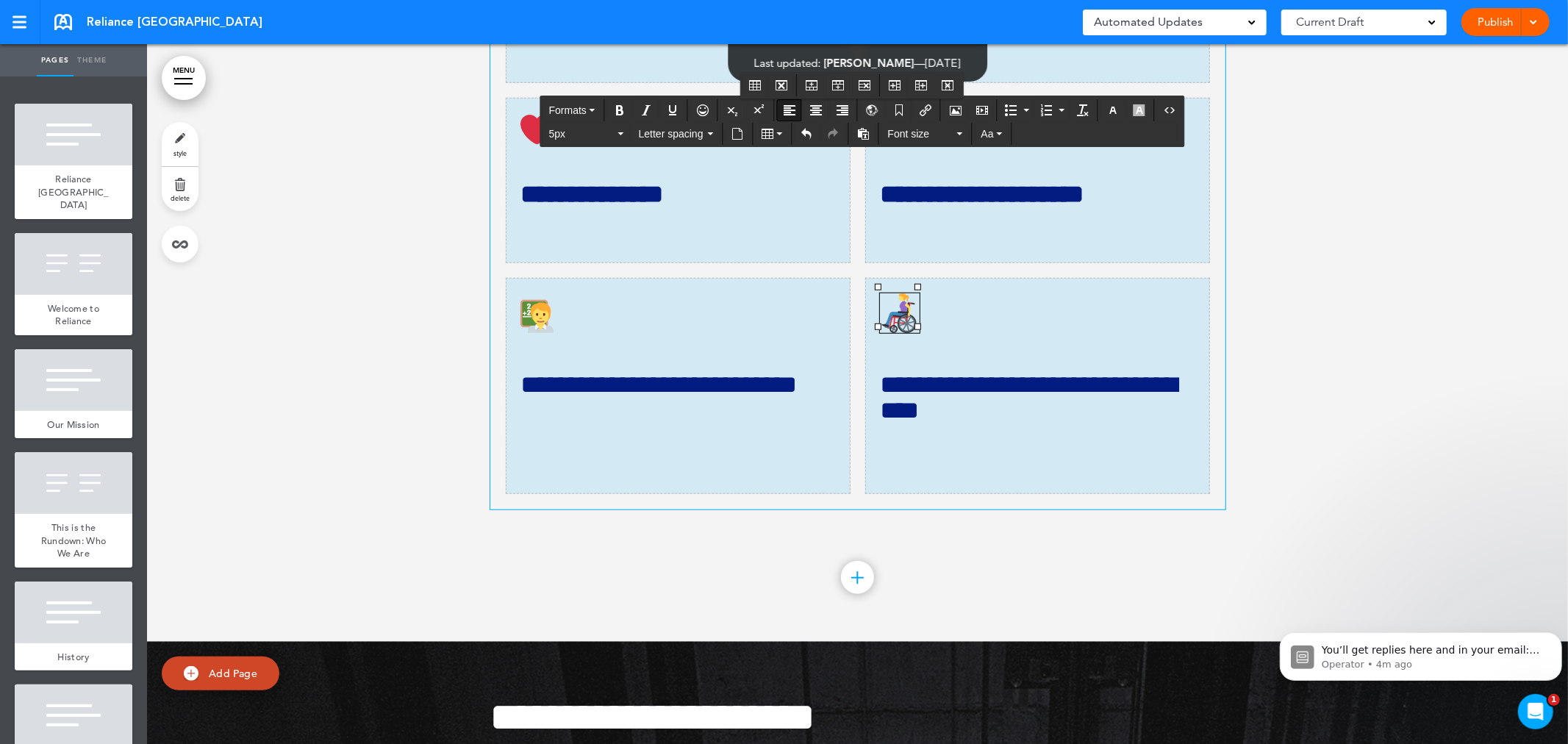
click at [961, 339] on h4 at bounding box center [1037, 316] width 316 height 46
click at [900, 333] on img at bounding box center [899, 313] width 40 height 40
click at [961, 339] on h4 at bounding box center [1037, 316] width 316 height 46
click at [1426, 453] on div at bounding box center [858, 46] width 1421 height 1191
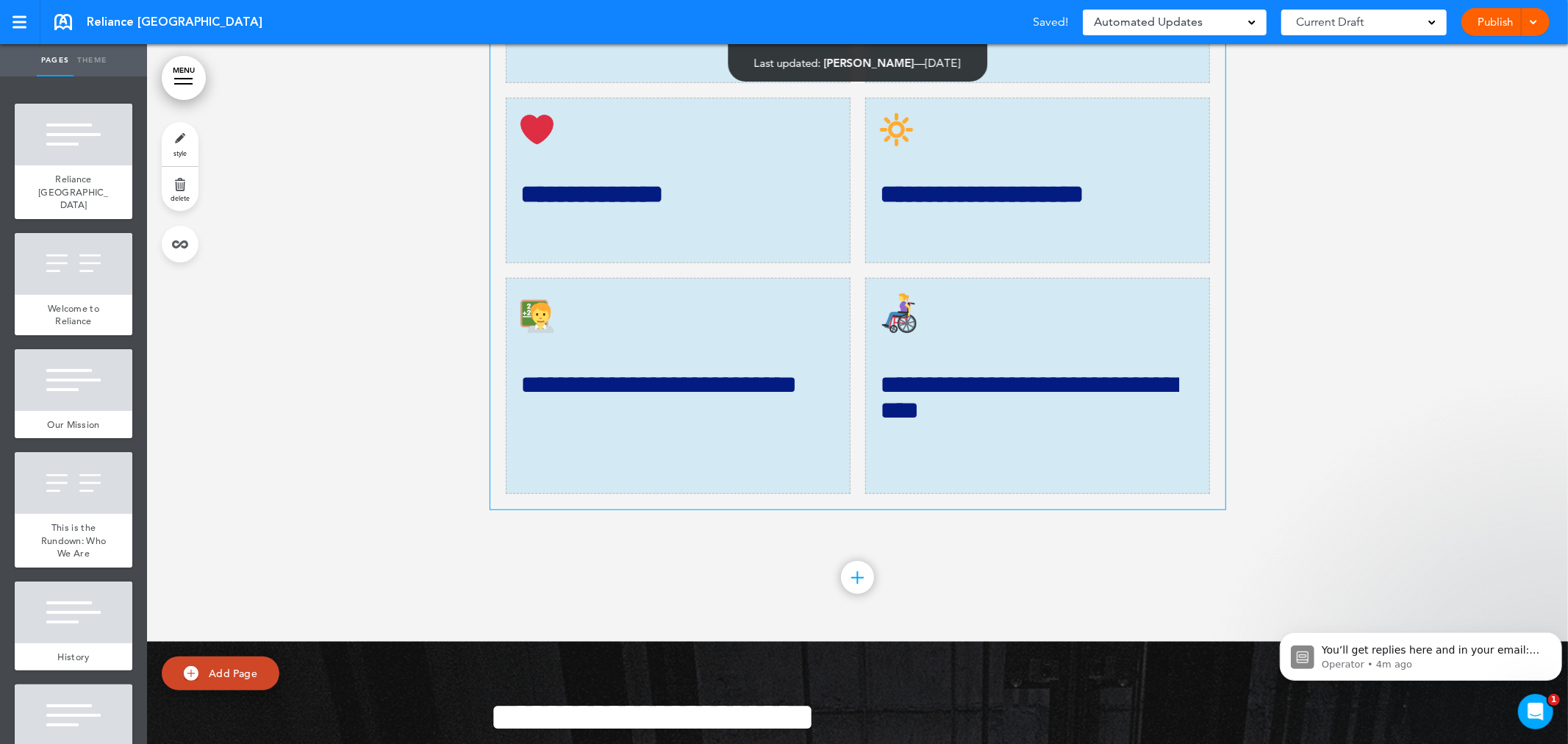
click at [900, 333] on img at bounding box center [899, 313] width 40 height 40
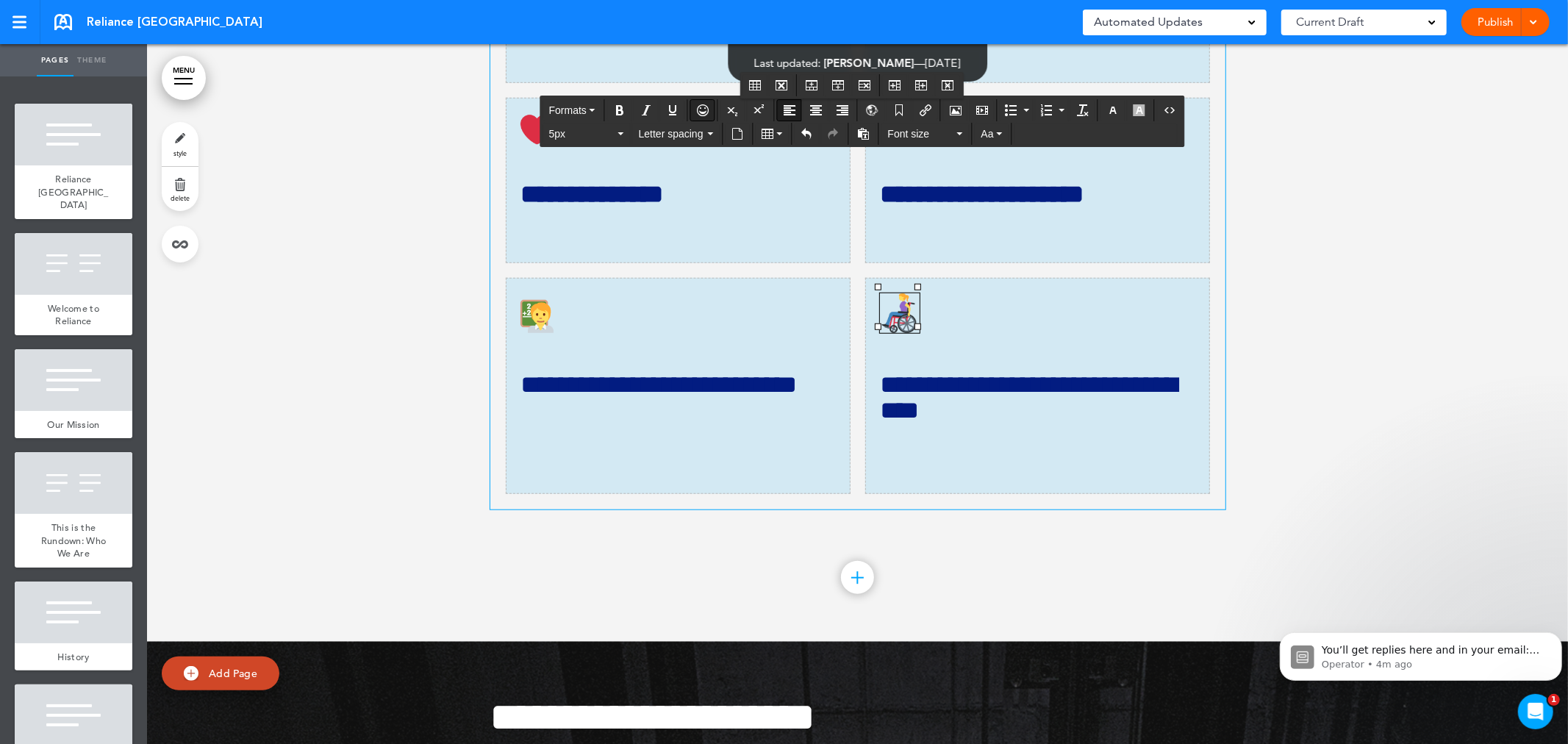
click at [708, 111] on icon "button" at bounding box center [703, 110] width 12 height 12
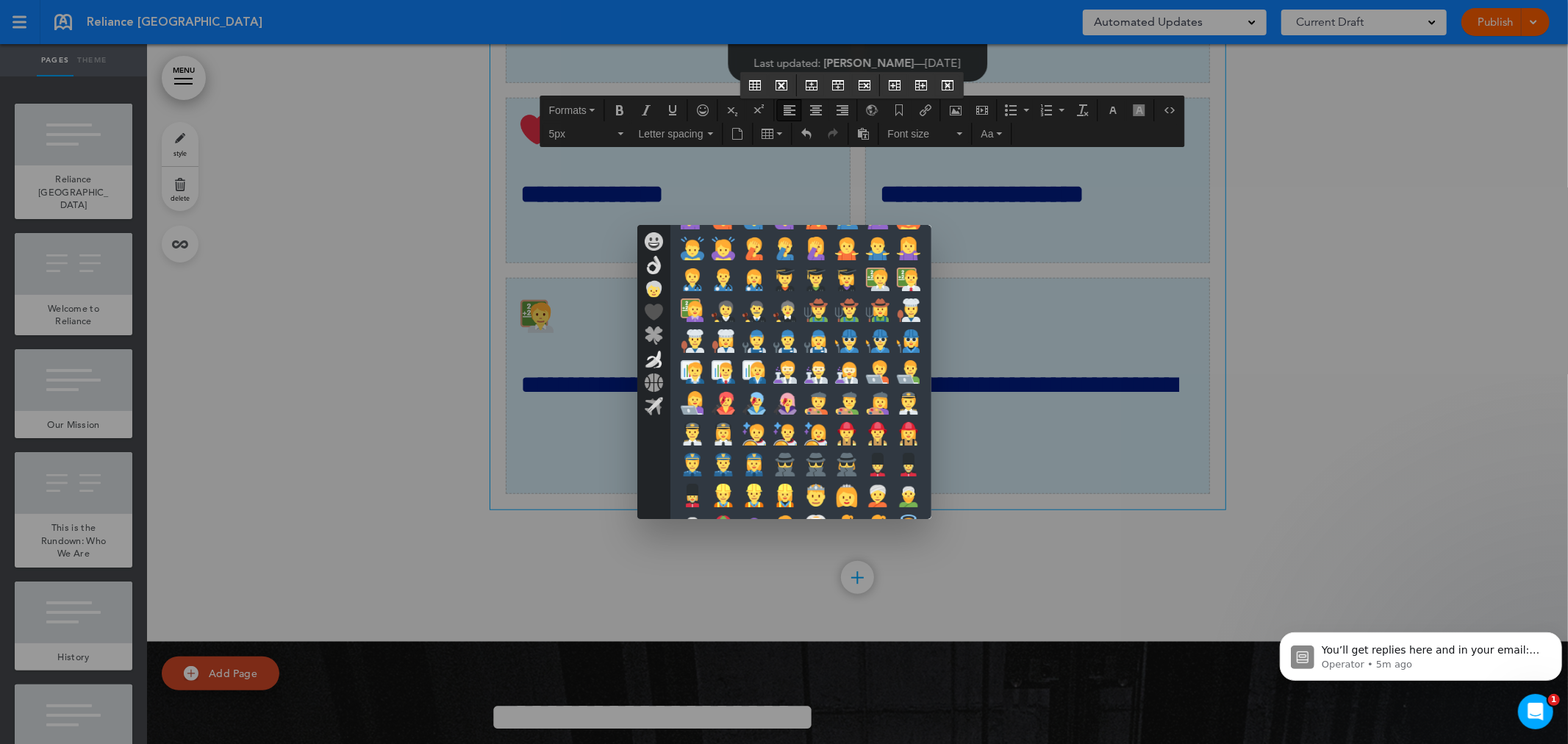
scroll to position [0, 0]
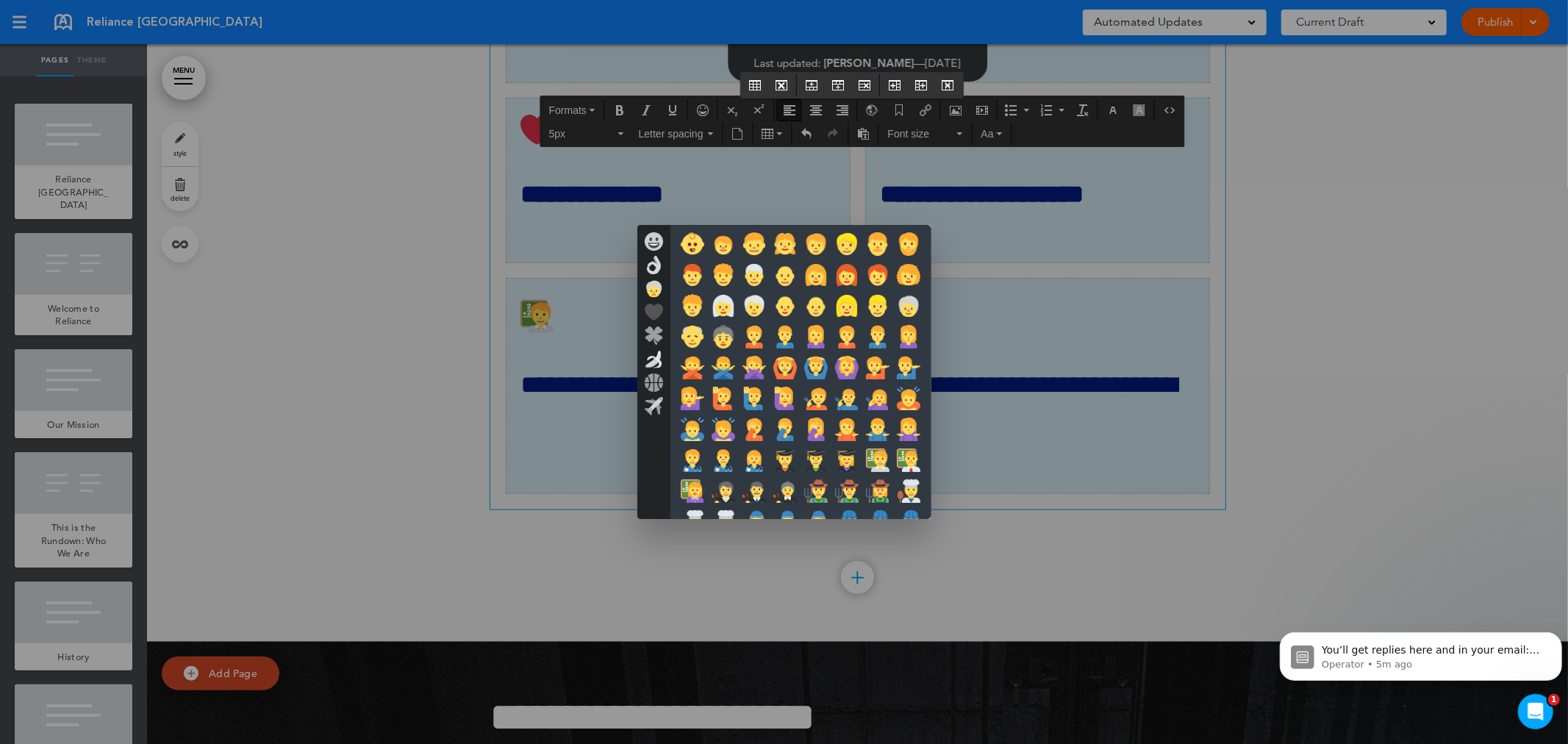
click at [651, 244] on img at bounding box center [654, 241] width 18 height 18
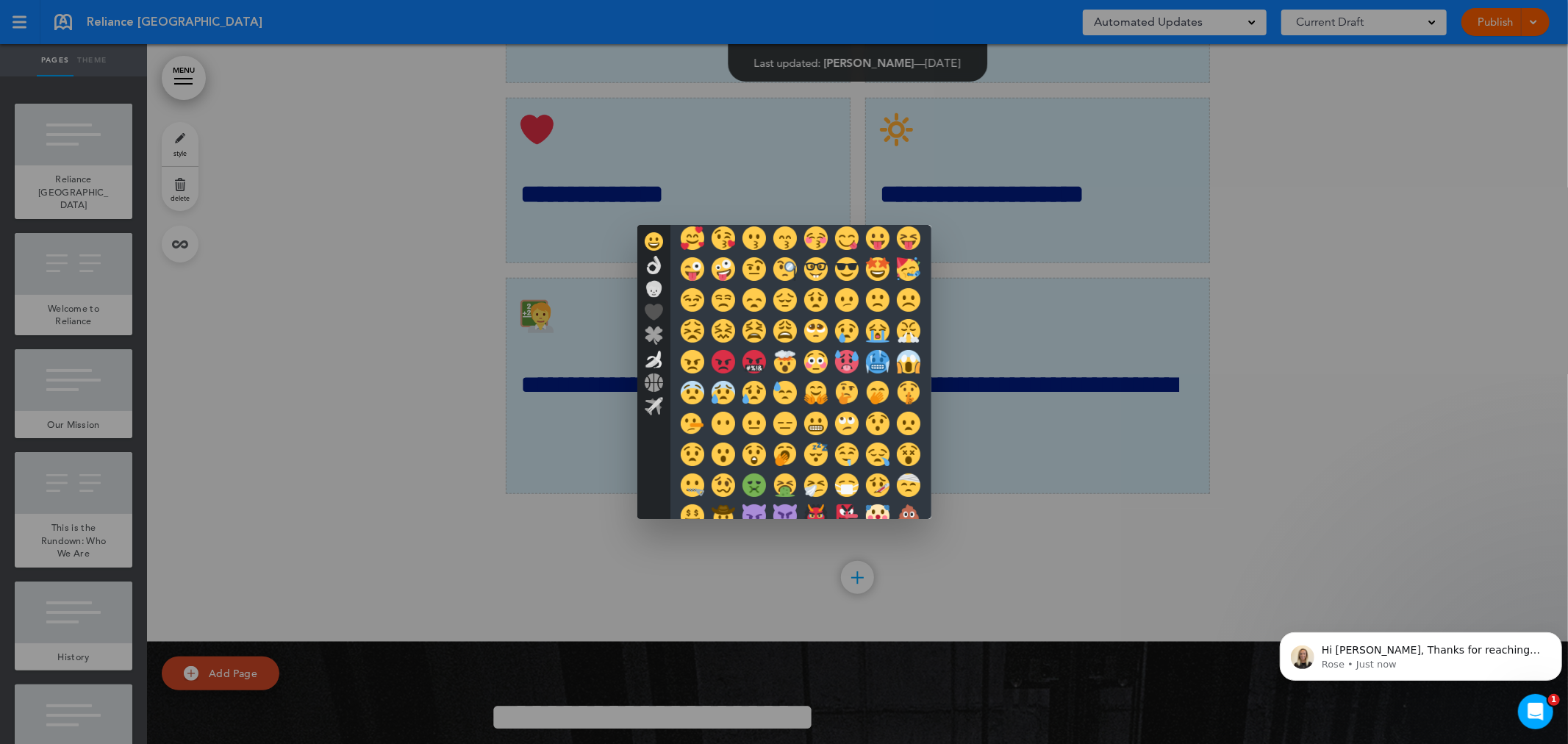
scroll to position [52, 0]
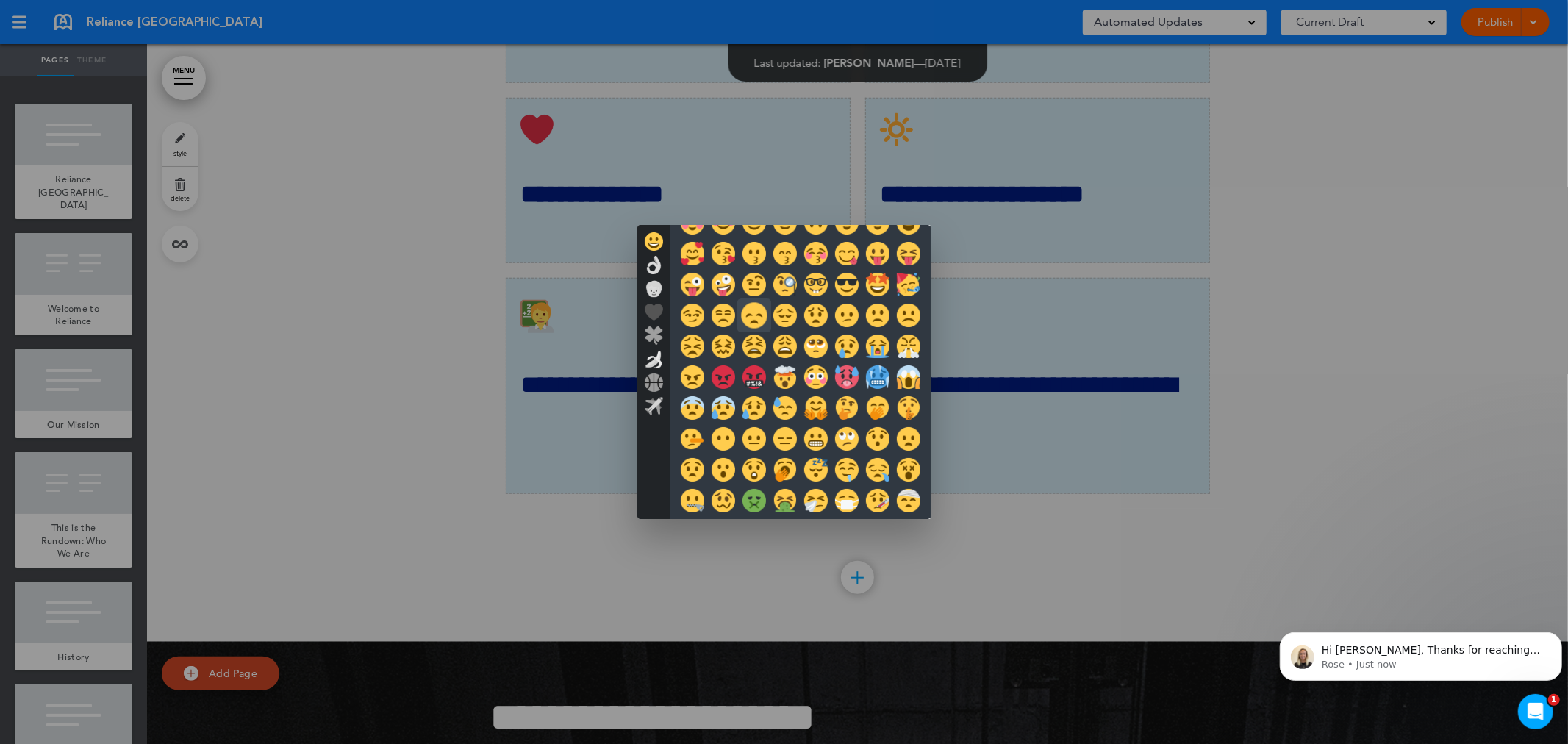
click at [755, 313] on img at bounding box center [753, 315] width 26 height 26
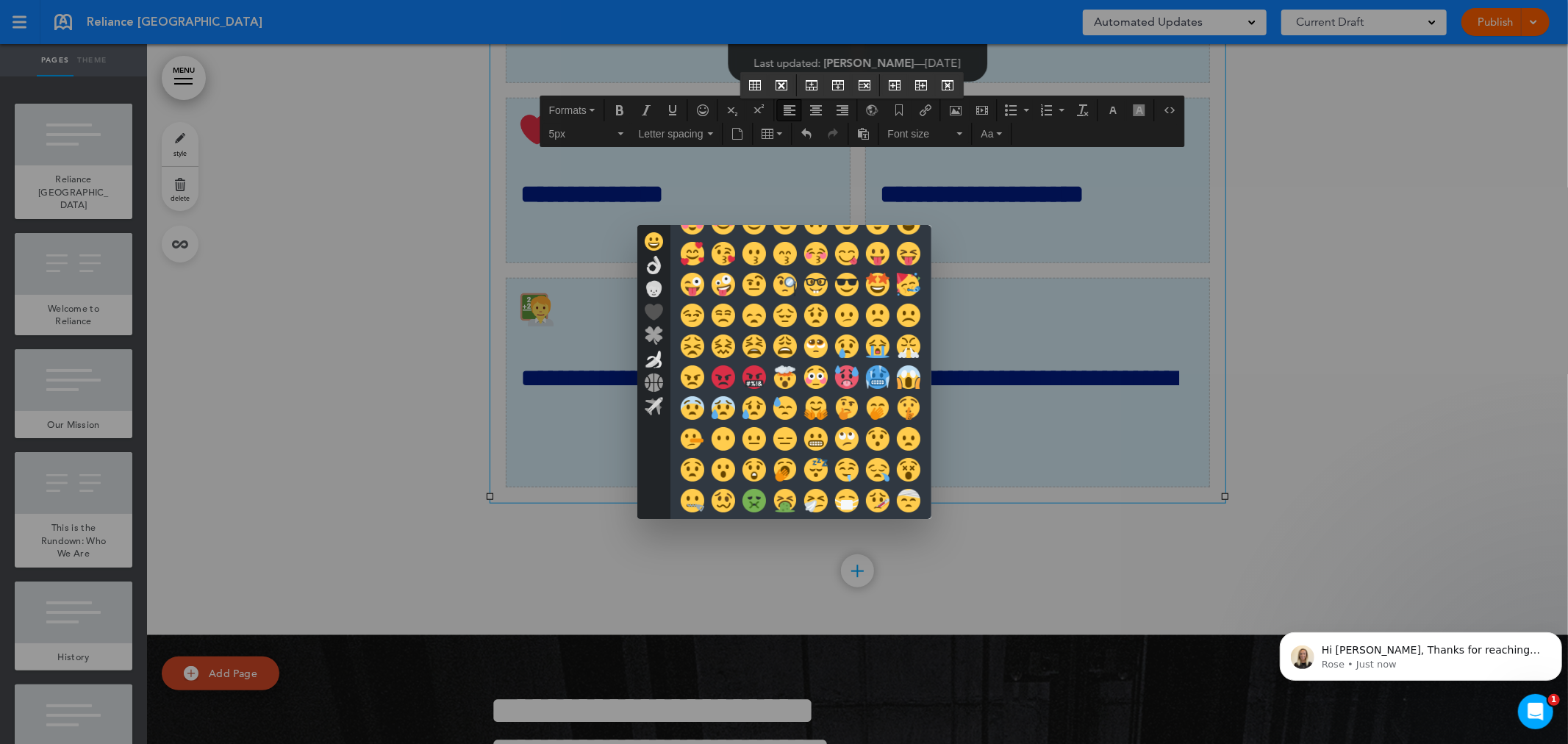
click at [1034, 535] on div at bounding box center [784, 372] width 1568 height 744
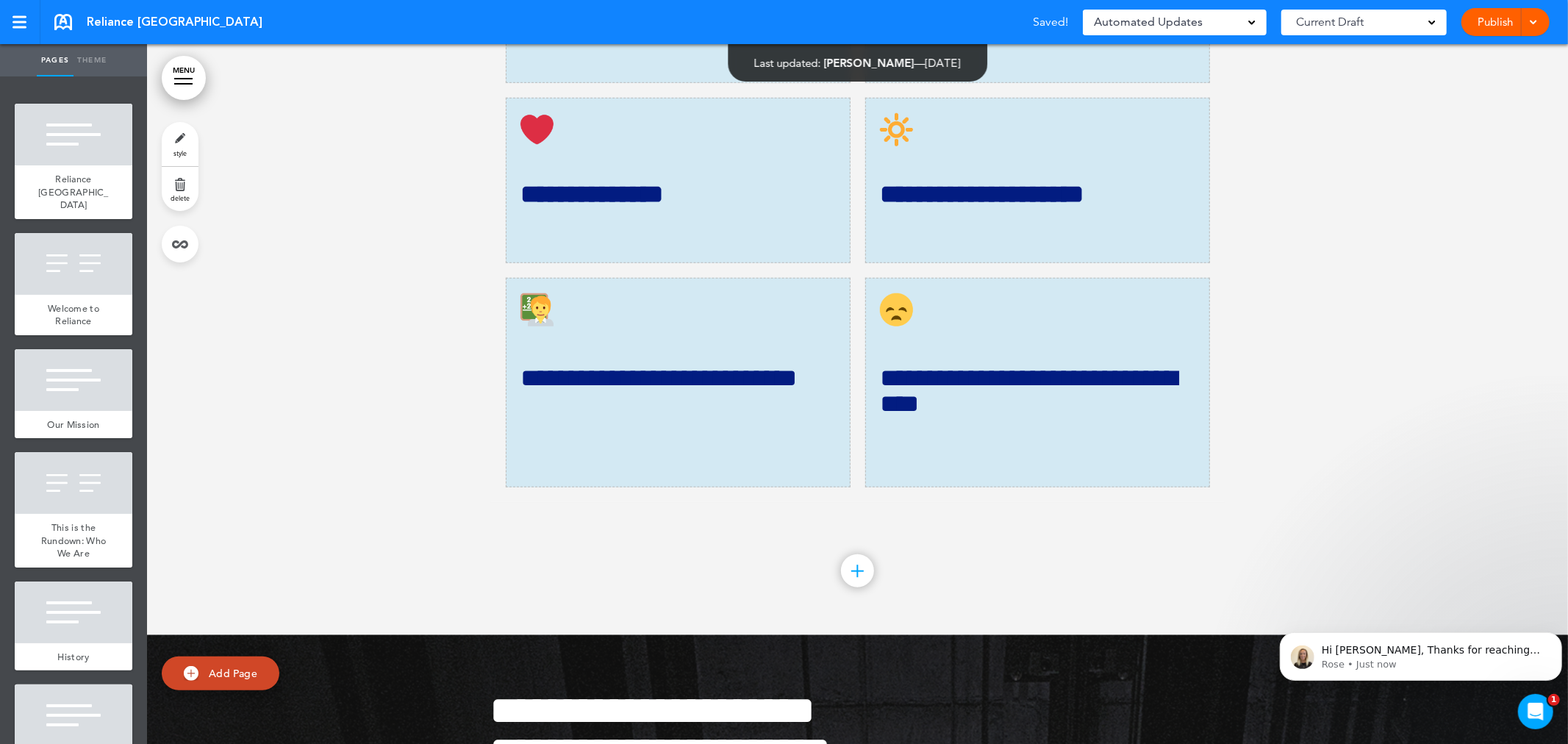
click at [1387, 421] on div at bounding box center [858, 43] width 1421 height 1184
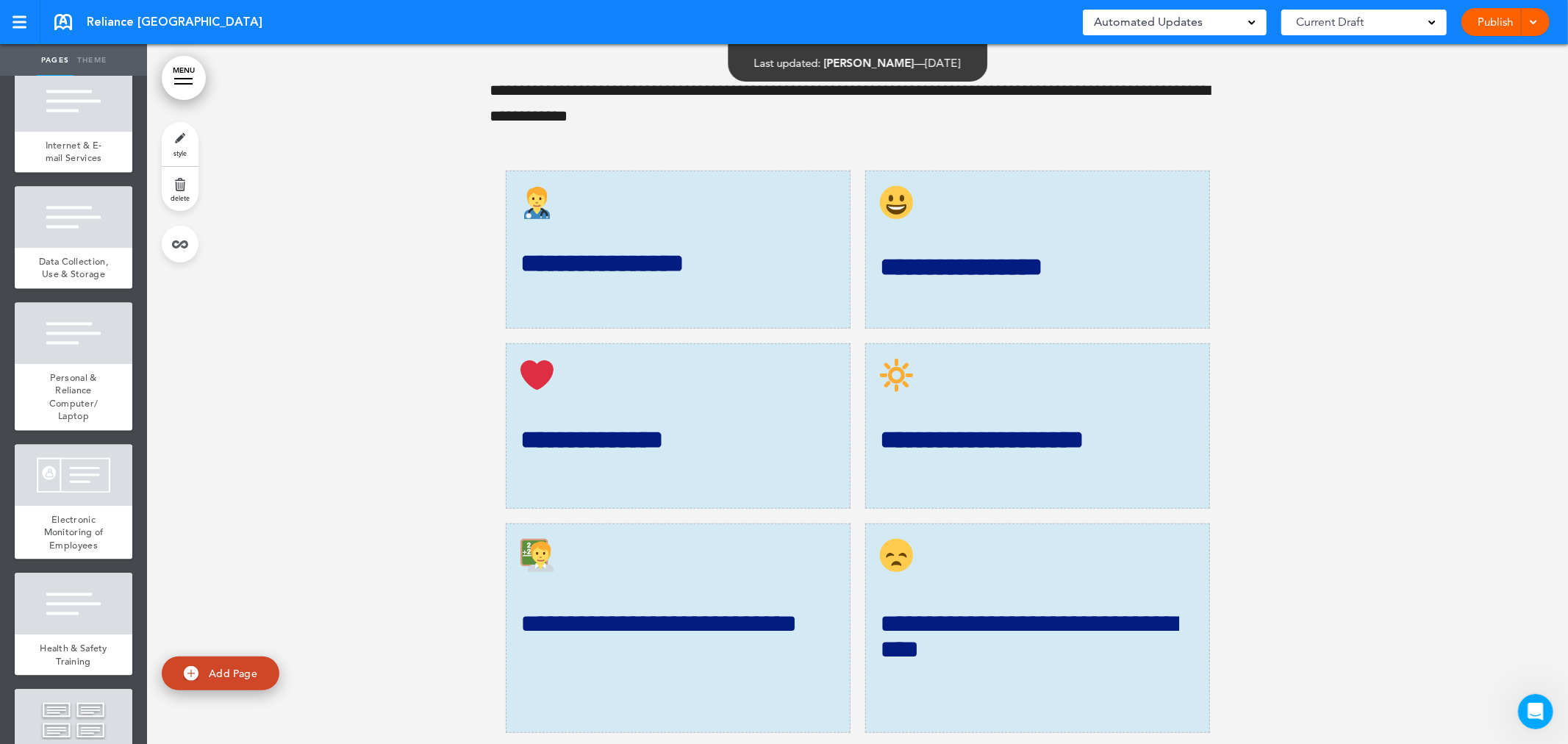
scroll to position [864, 0]
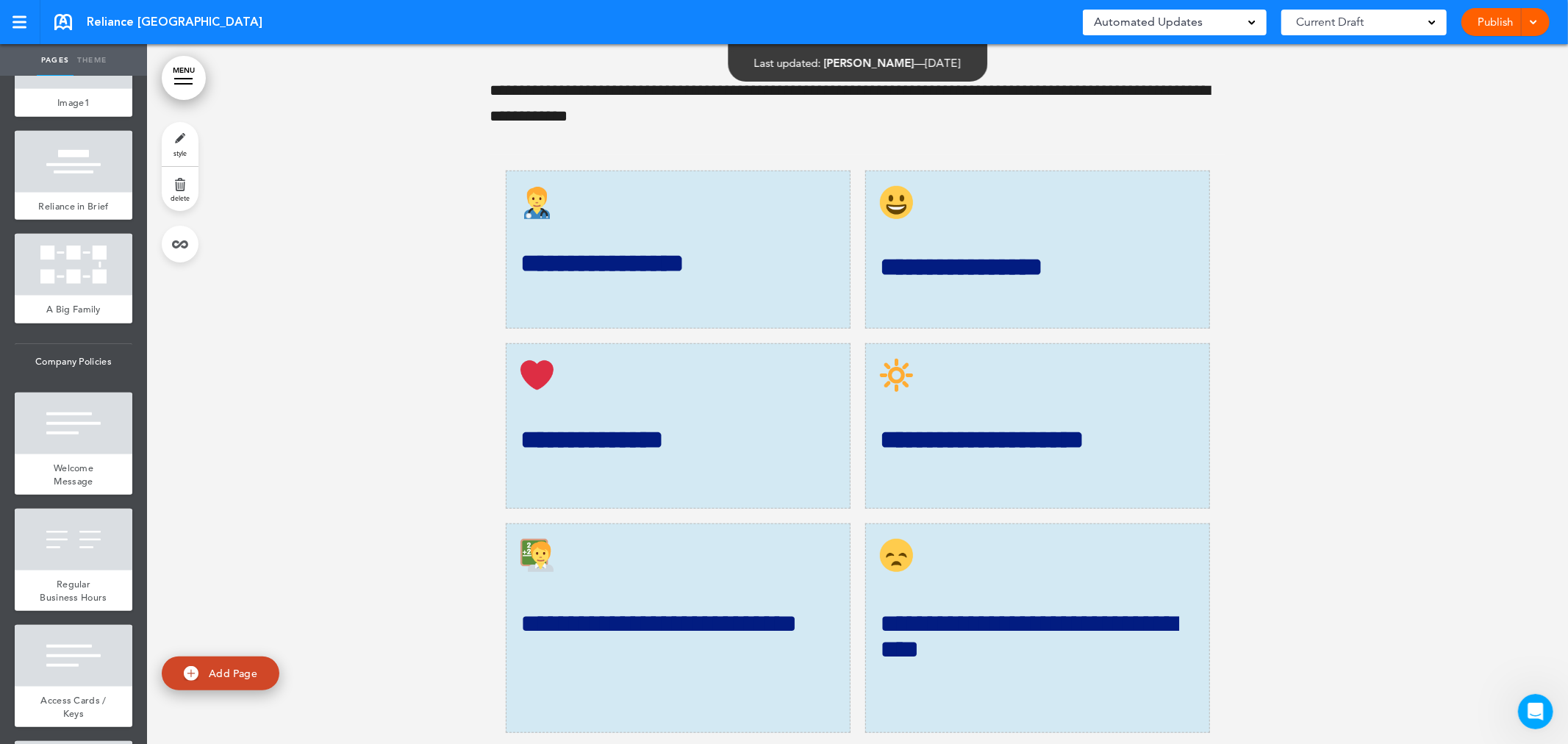
click at [138, 560] on div "Pages Theme add page Reliance [GEOGRAPHIC_DATA] add page Welcome to [GEOGRAPHIC…" at bounding box center [74, 394] width 147 height 701
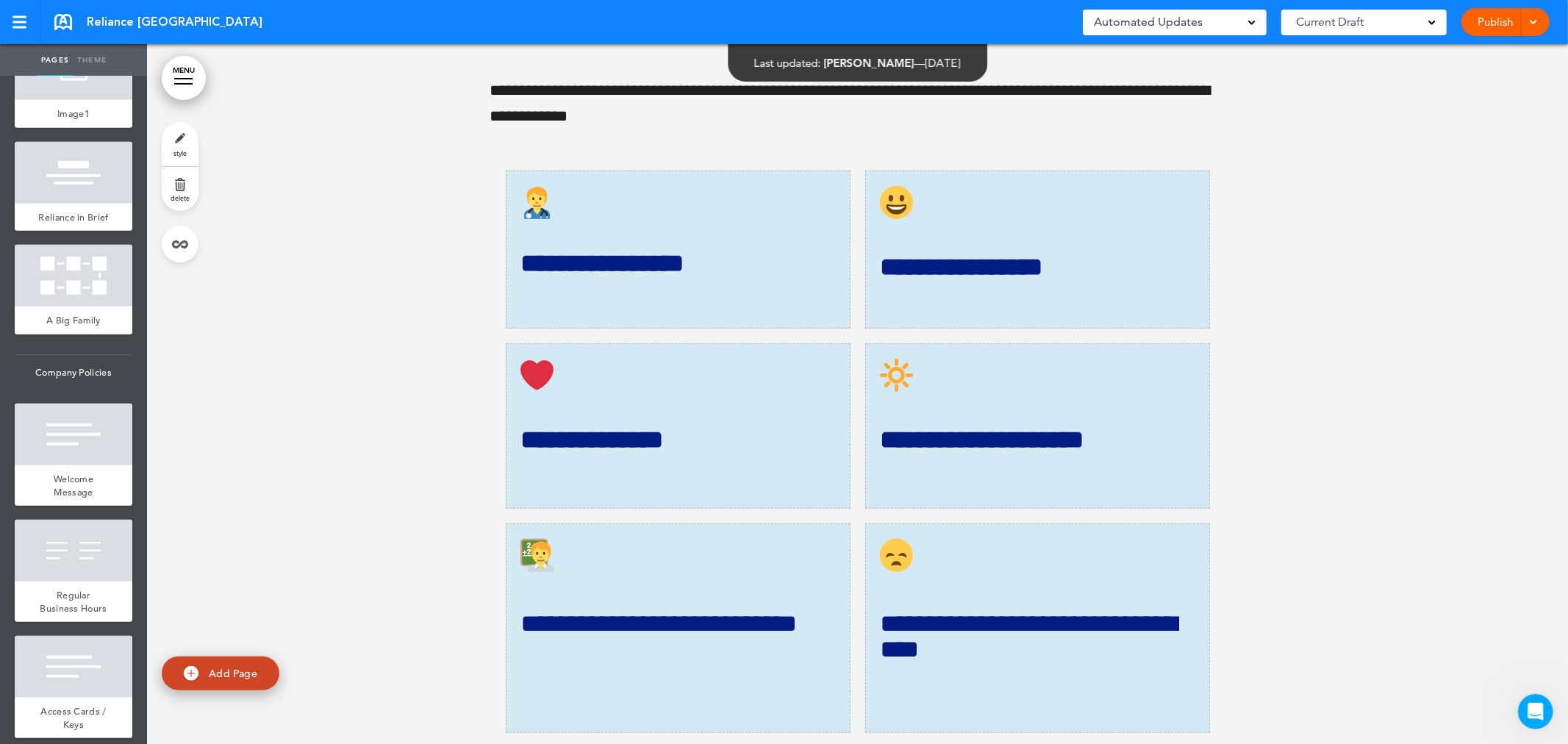
click at [147, 209] on div at bounding box center [858, 288] width 1421 height 1184
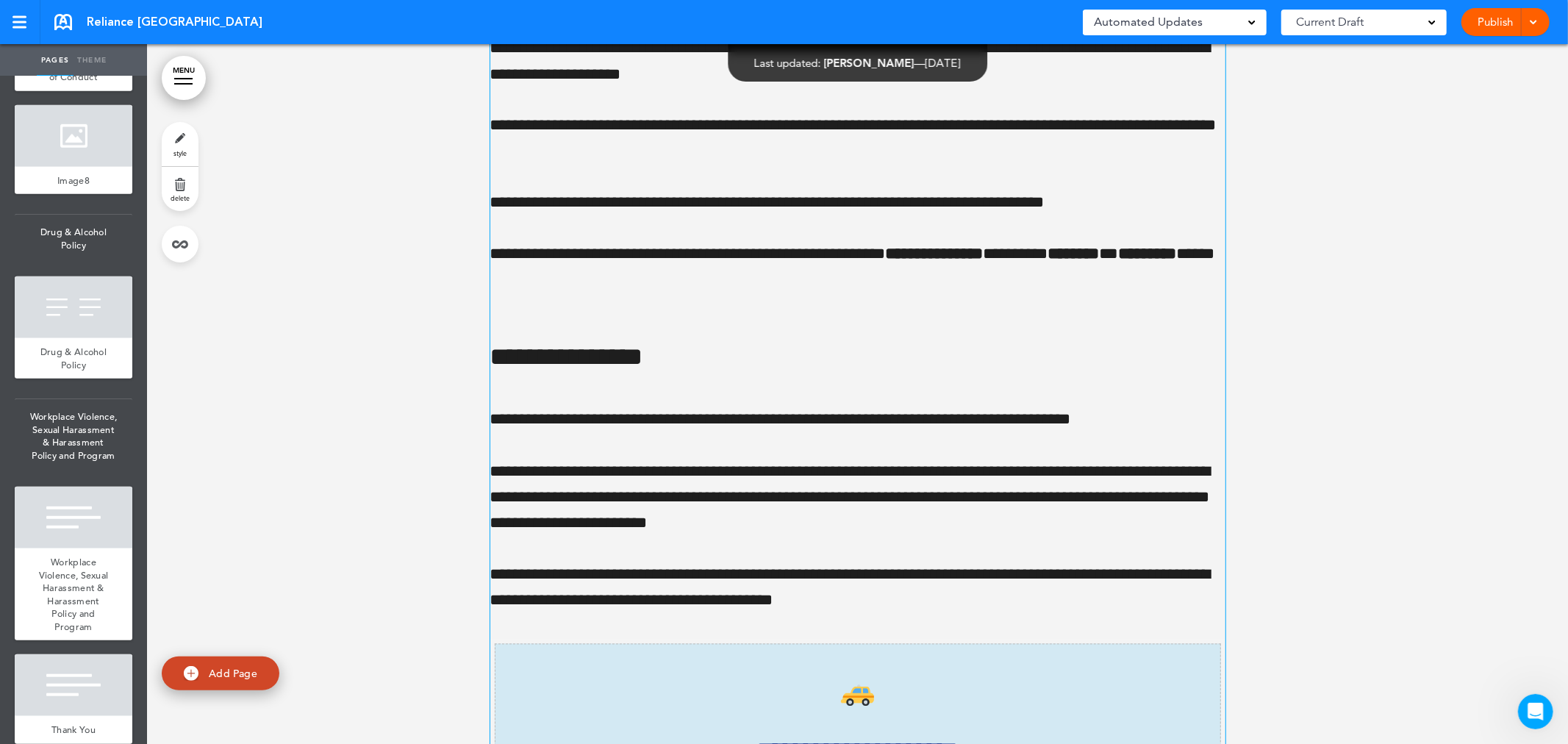
scroll to position [25832, 0]
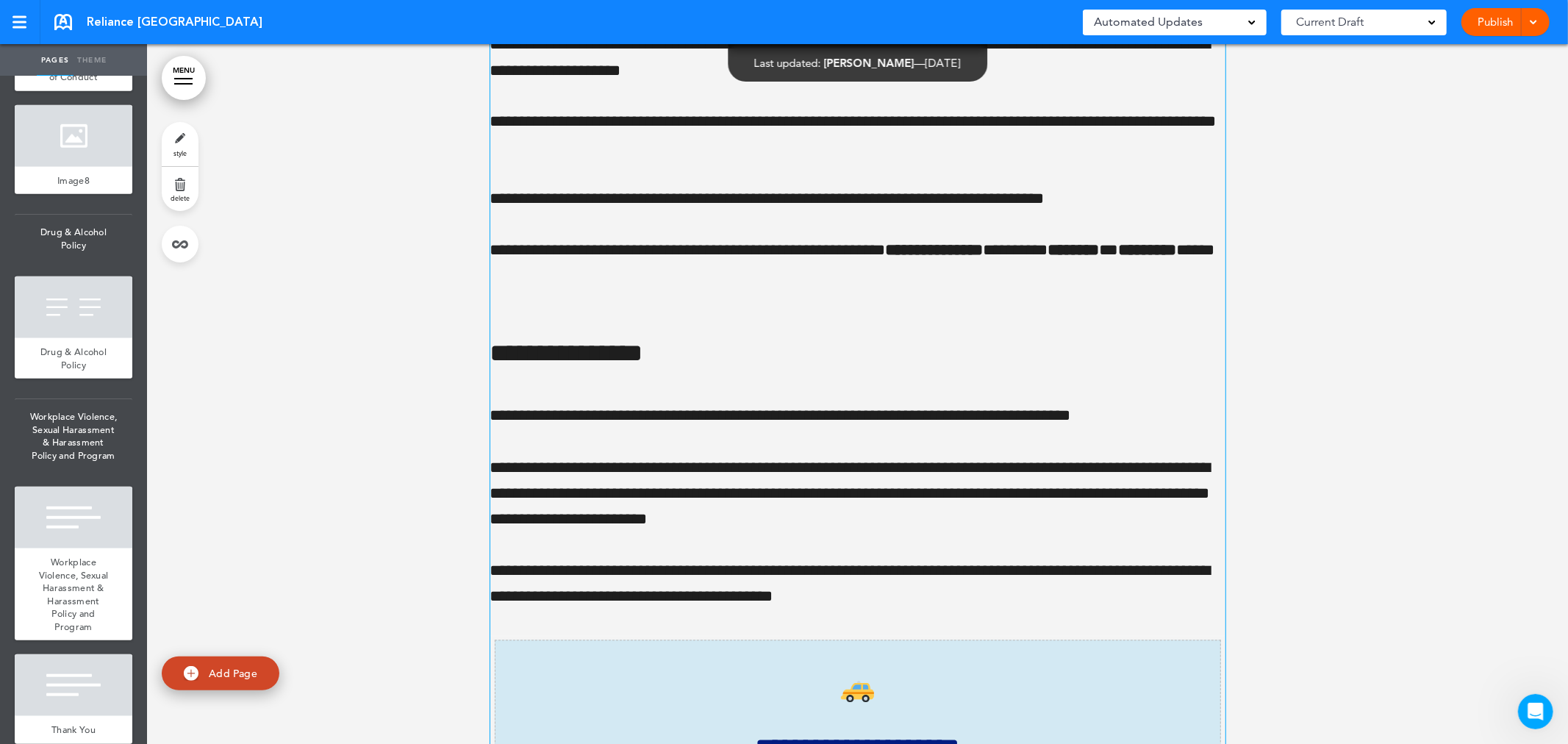
click at [525, 367] on h4 "**********" at bounding box center [858, 341] width 735 height 52
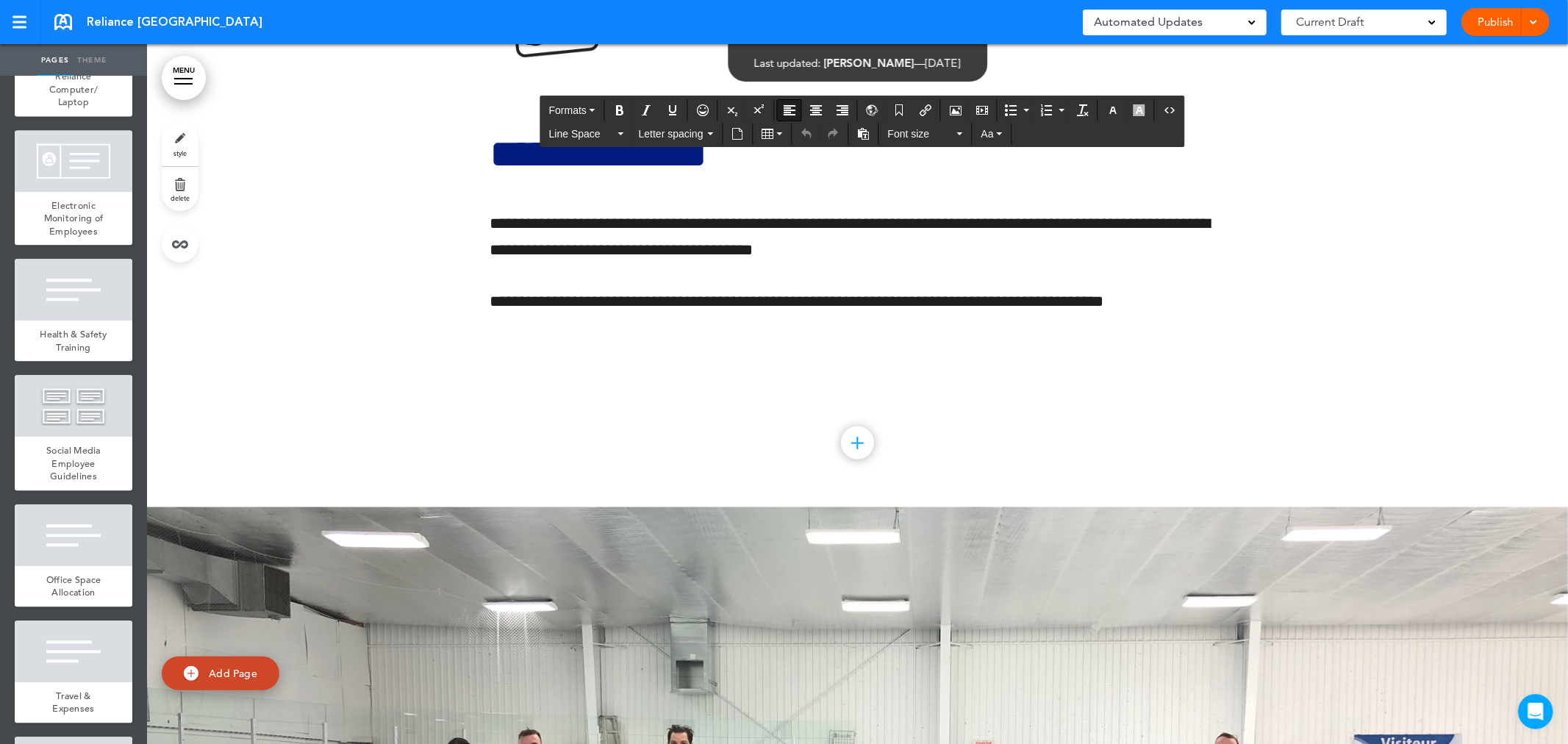
scroll to position [43475, 0]
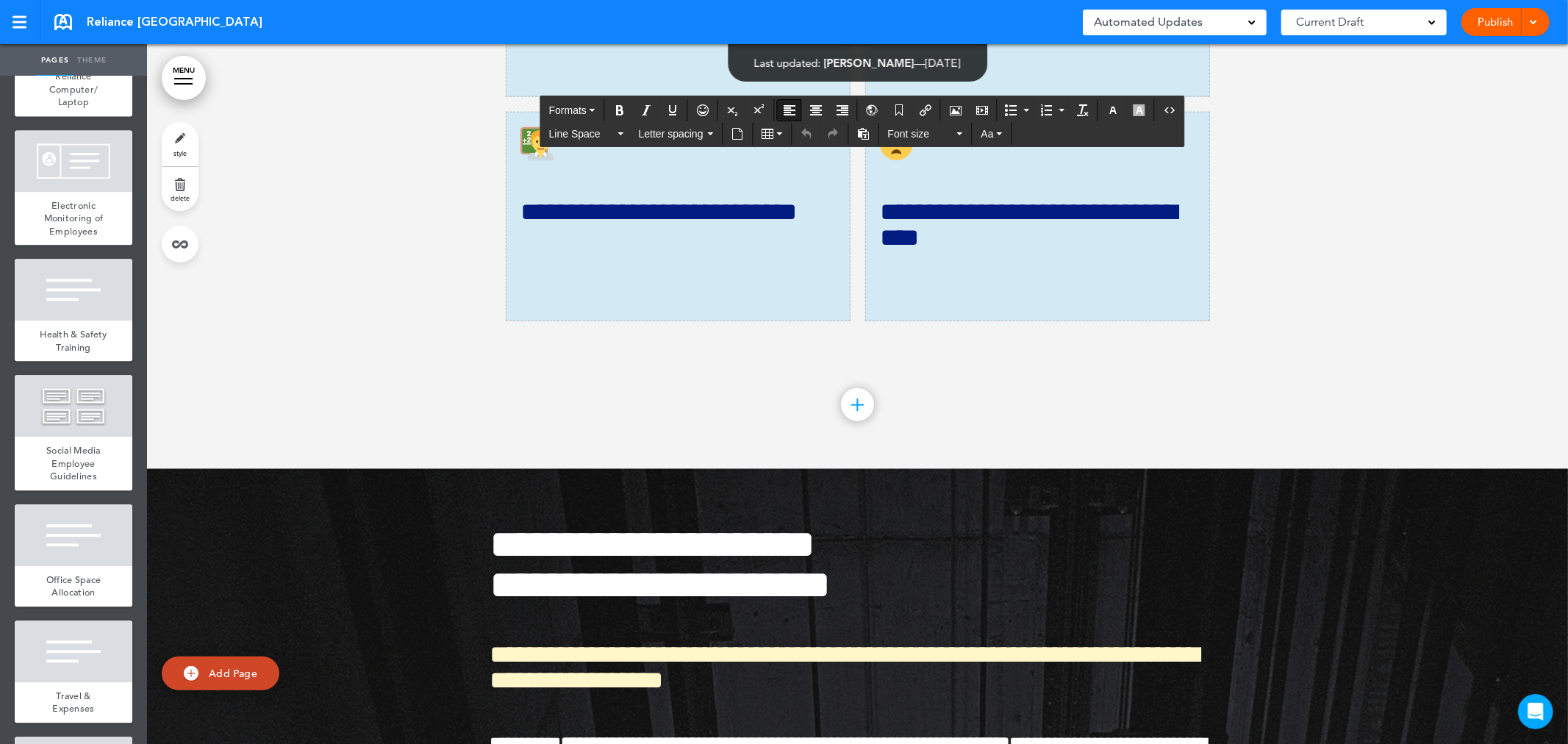
click at [651, 322] on td "**********" at bounding box center [678, 216] width 345 height 210
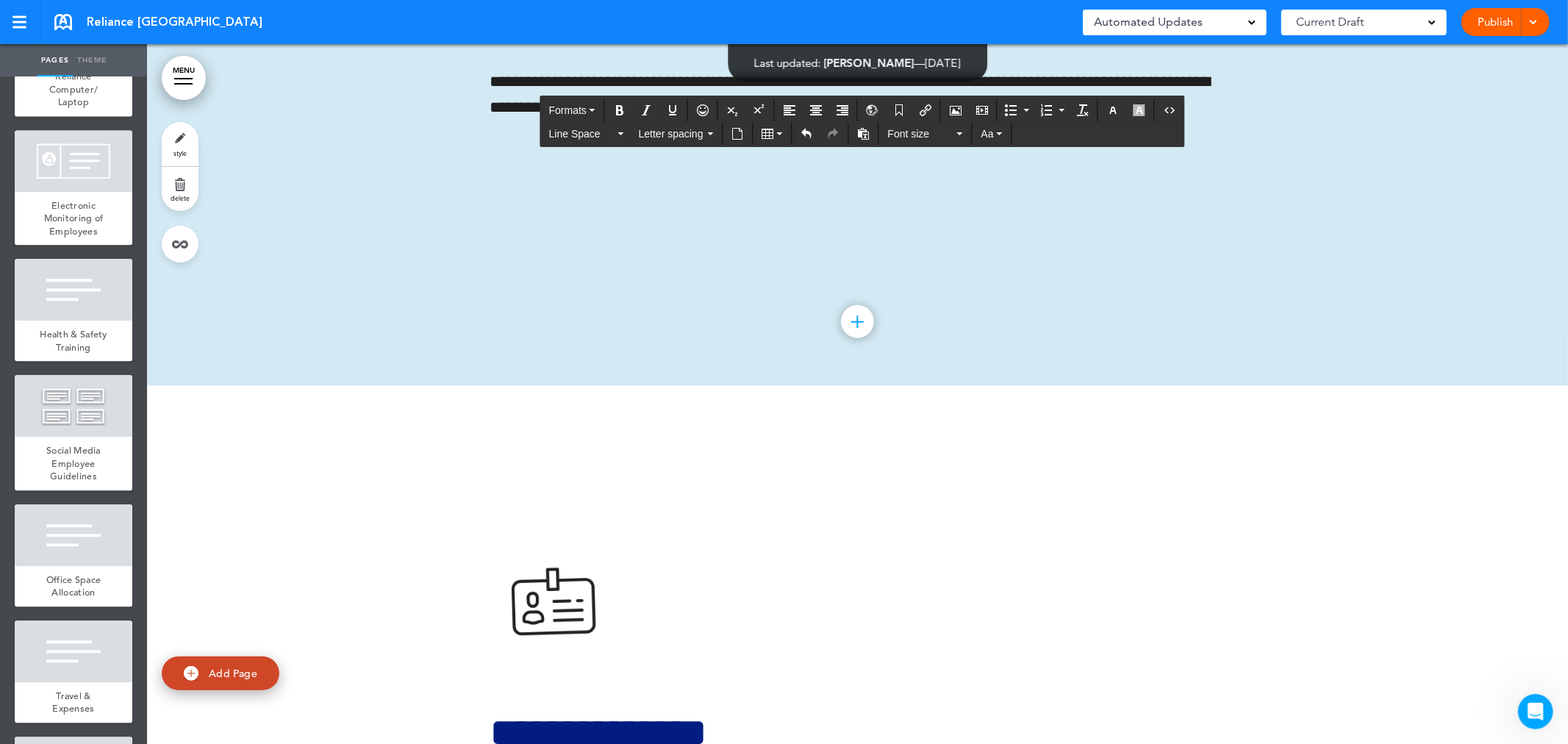
scroll to position [28967, 0]
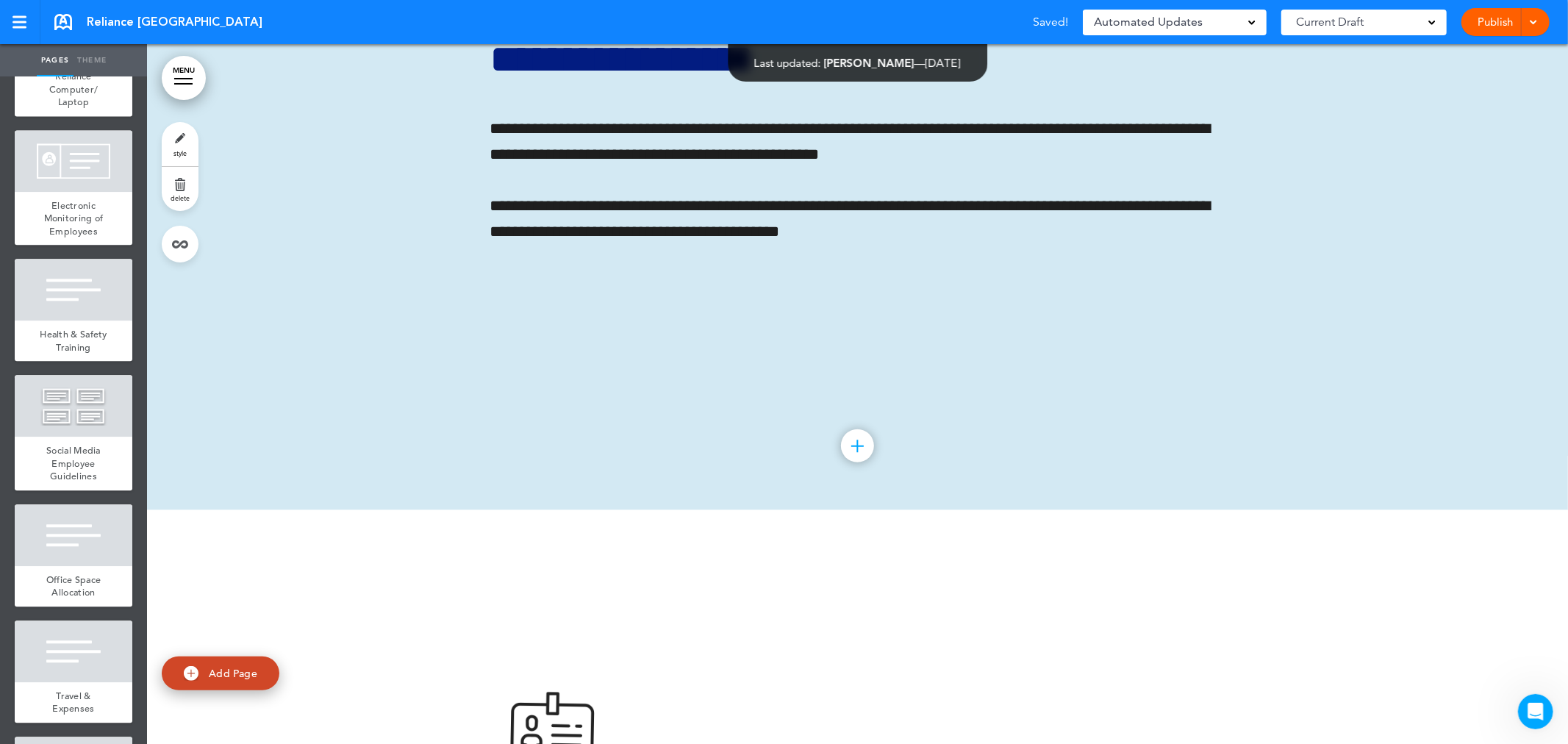
click at [1547, 450] on div at bounding box center [858, 160] width 1421 height 701
click at [1547, 450] on div at bounding box center [858, 160] width 1421 height 701
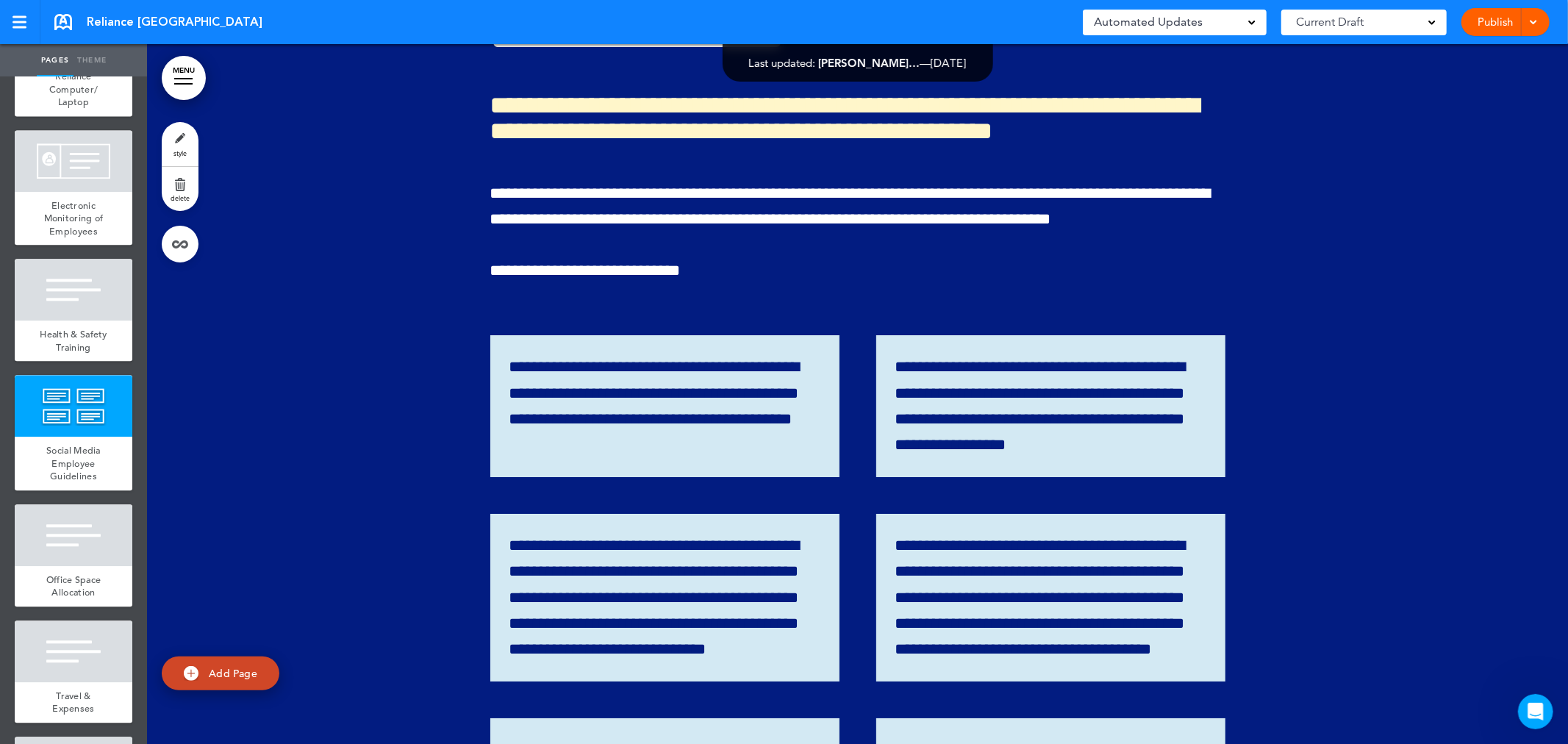
scroll to position [23107, 0]
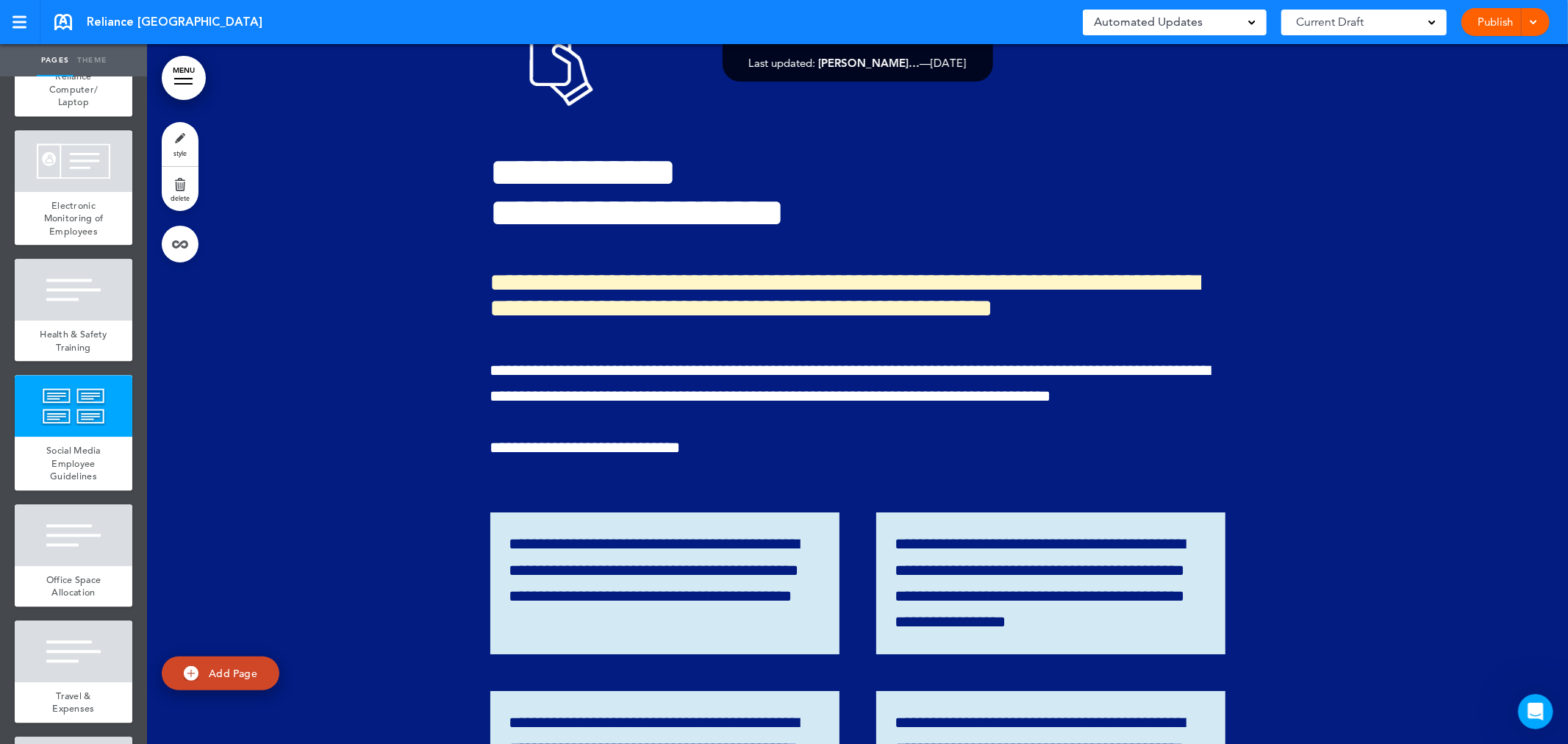
scroll to position [23025, 0]
